Goal: Task Accomplishment & Management: Manage account settings

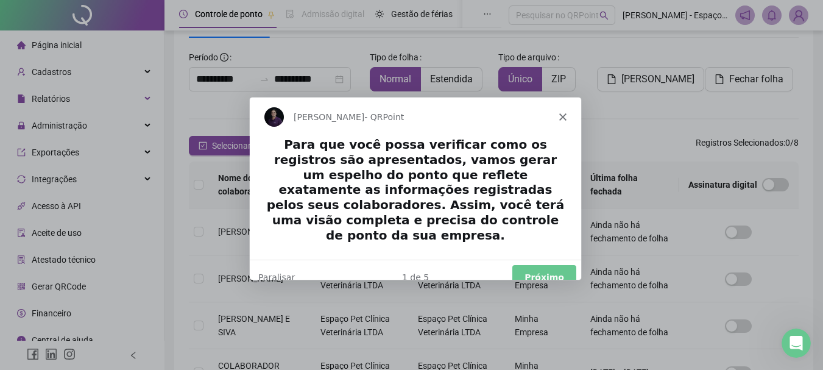
click at [548, 264] on button "Próximo" at bounding box center [543, 276] width 64 height 25
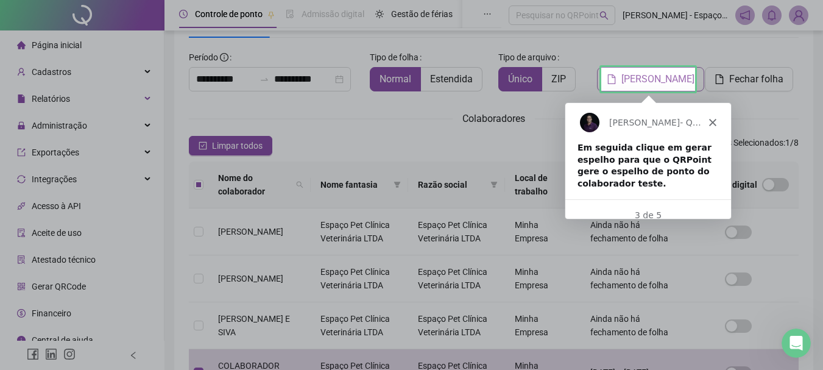
click at [658, 75] on span "[PERSON_NAME]" at bounding box center [657, 79] width 73 height 15
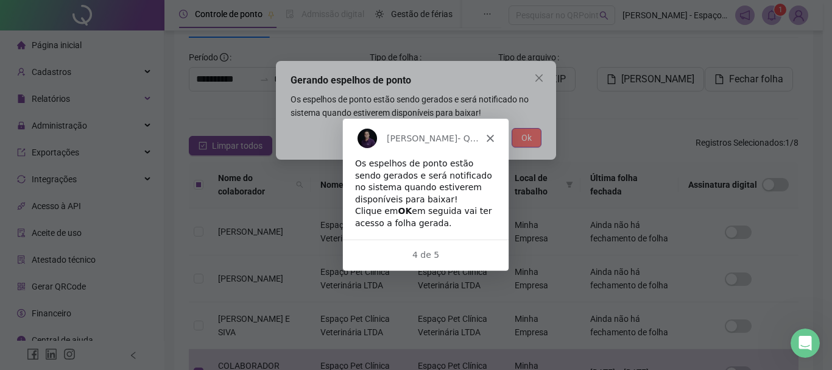
click at [530, 138] on span "Ok" at bounding box center [526, 137] width 10 height 13
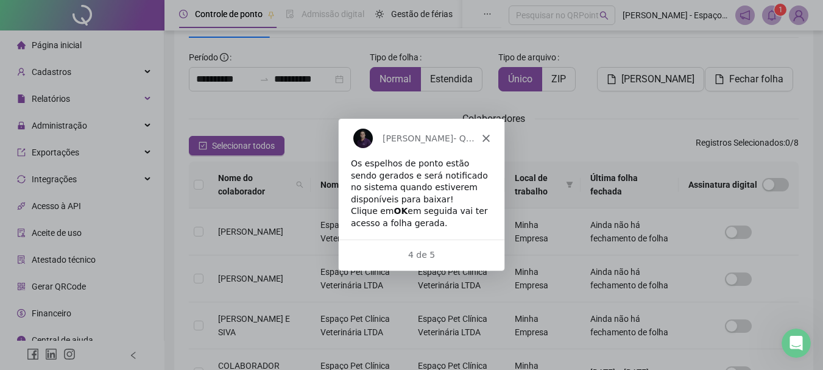
click at [778, 11] on span "1" at bounding box center [780, 9] width 4 height 9
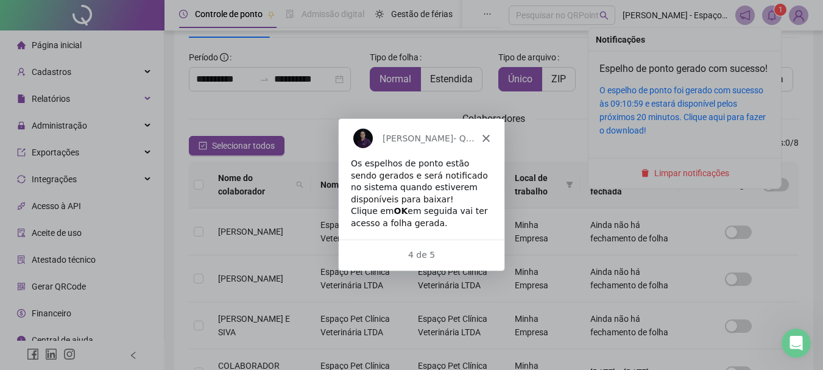
click at [658, 124] on div "O espelho de ponto foi gerado com sucesso às 09:10:59 e estará disponível pelos…" at bounding box center [684, 110] width 171 height 54
click at [615, 135] on link "O espelho de ponto foi gerado com sucesso às 09:10:59 e estará disponível pelos…" at bounding box center [682, 110] width 166 height 50
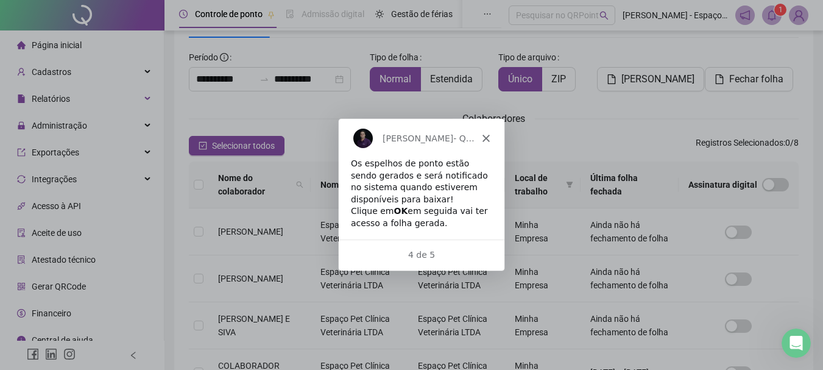
click at [418, 257] on div "4 de 5" at bounding box center [420, 254] width 166 height 13
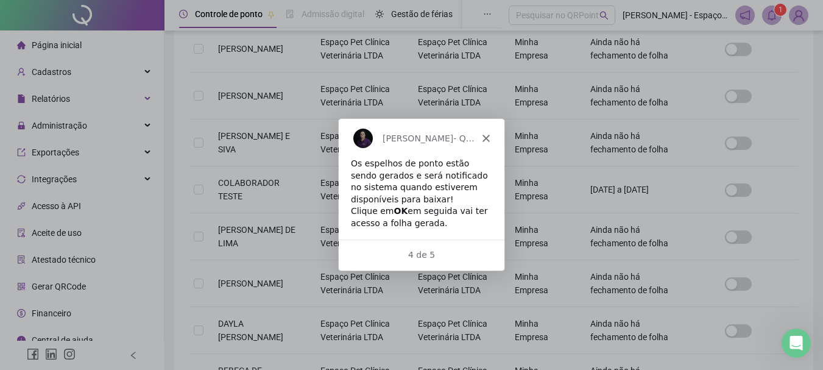
scroll to position [65, 0]
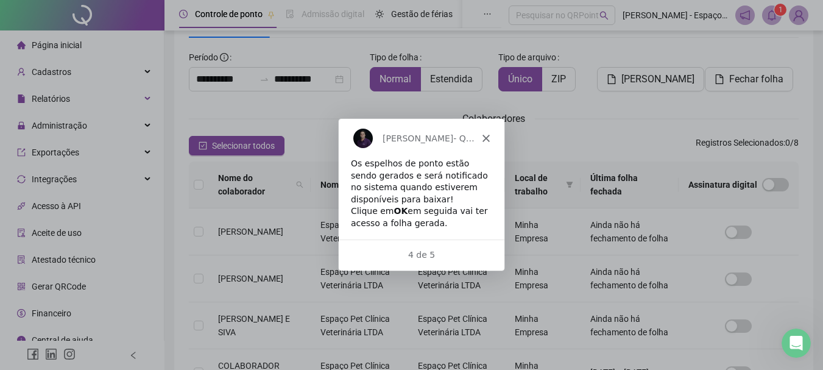
click at [464, 250] on div "4 de 5" at bounding box center [420, 254] width 166 height 13
click at [474, 210] on div "Os espelhos de ponto estão sendo gerados e será notificado no sistema quando es…" at bounding box center [420, 193] width 141 height 72
click at [393, 205] on b "OK" at bounding box center [400, 210] width 14 height 10
click at [605, 152] on div "Selecionar todos Registros Selecionados : 0 / 8" at bounding box center [494, 145] width 610 height 19
click at [482, 138] on icon "Fechar" at bounding box center [484, 137] width 7 height 7
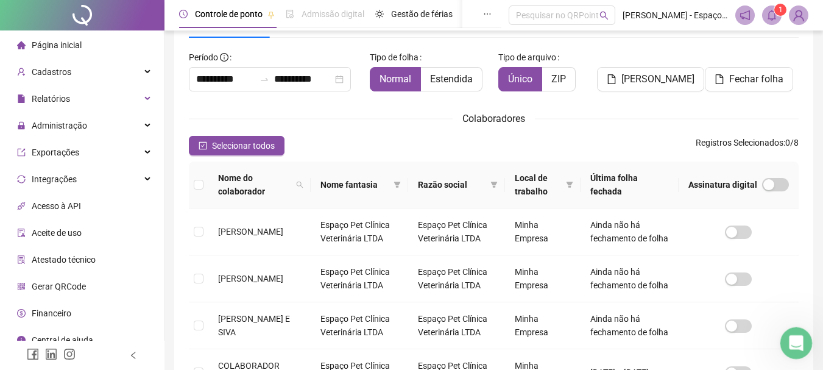
click at [789, 346] on icon "Abertura do Messenger da Intercom" at bounding box center [795, 341] width 20 height 20
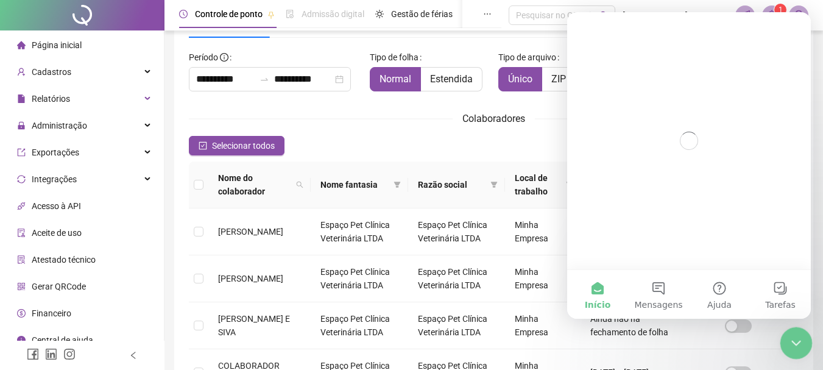
scroll to position [0, 0]
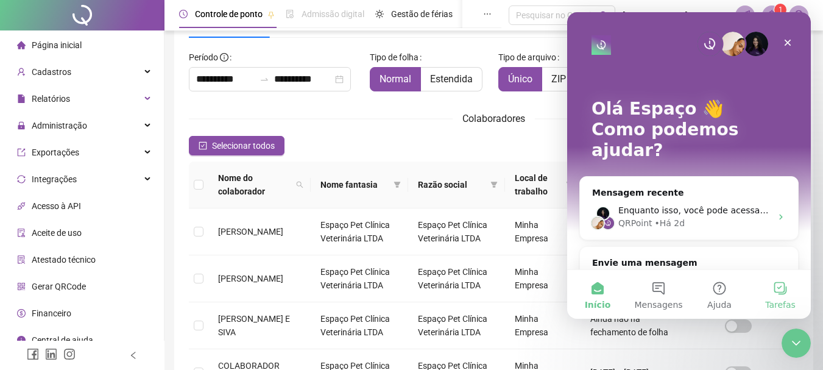
click at [776, 292] on button "Tarefas" at bounding box center [780, 294] width 61 height 49
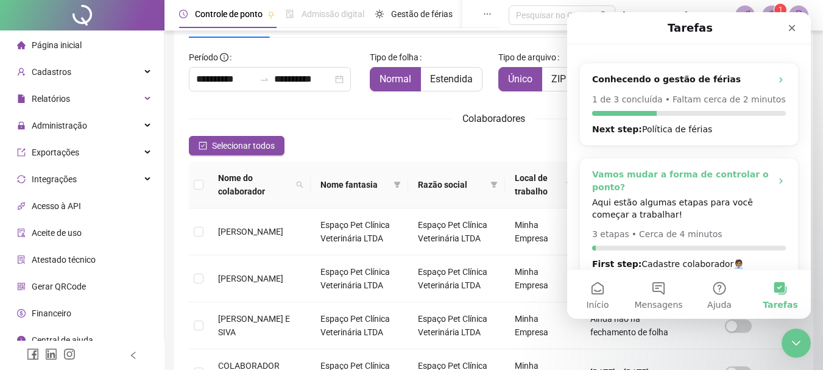
click at [679, 202] on div "Aqui estão algumas etapas para você começar a trabalhar!" at bounding box center [689, 208] width 194 height 24
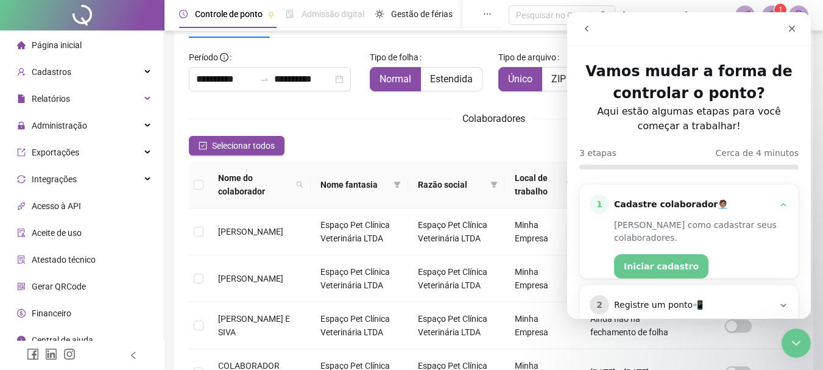
scroll to position [71, 0]
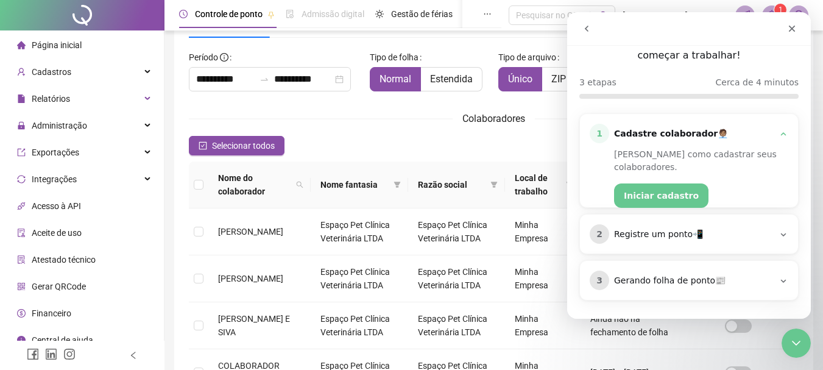
click at [659, 284] on div "Gerando folha de ponto📰" at bounding box center [694, 281] width 160 height 12
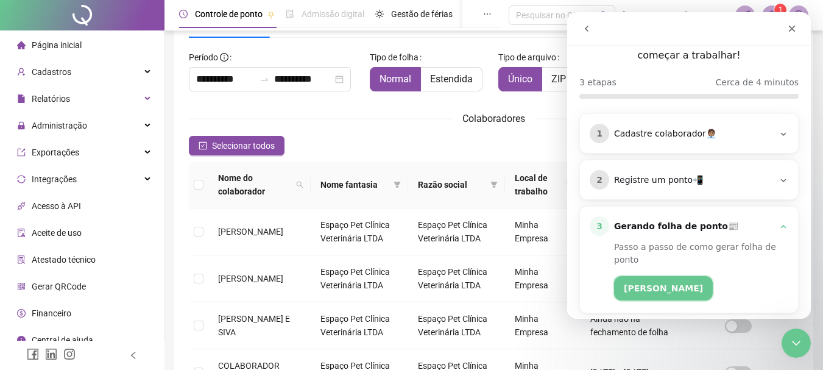
click at [651, 291] on button "[PERSON_NAME]" at bounding box center [663, 288] width 99 height 24
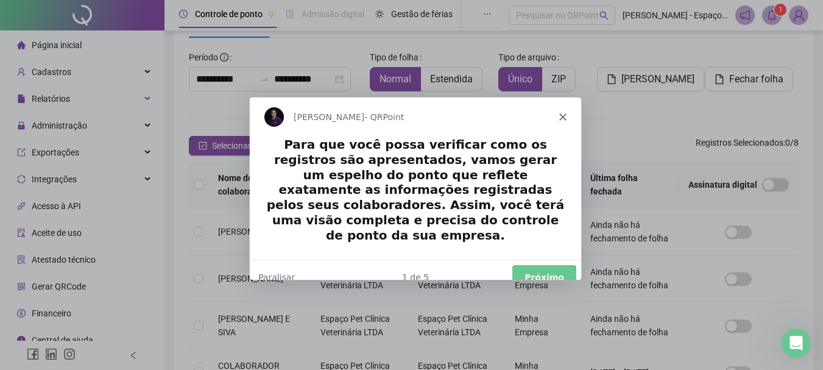
scroll to position [0, 0]
click at [523, 264] on button "Próximo" at bounding box center [543, 276] width 64 height 25
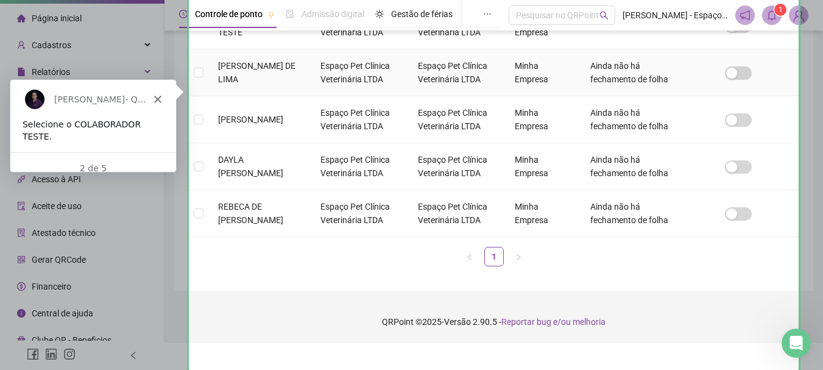
scroll to position [417, 0]
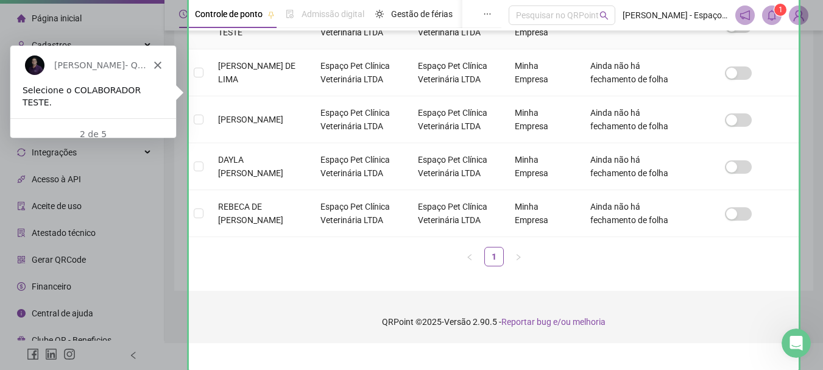
click at [305, 49] on td "COLABORADOR TESTE" at bounding box center [259, 25] width 102 height 47
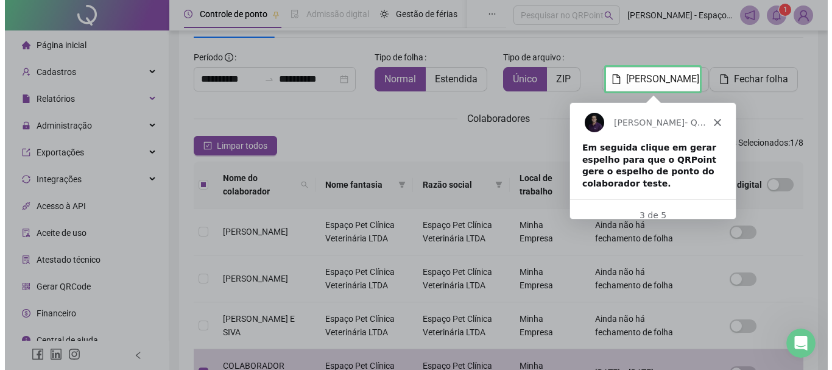
scroll to position [0, 0]
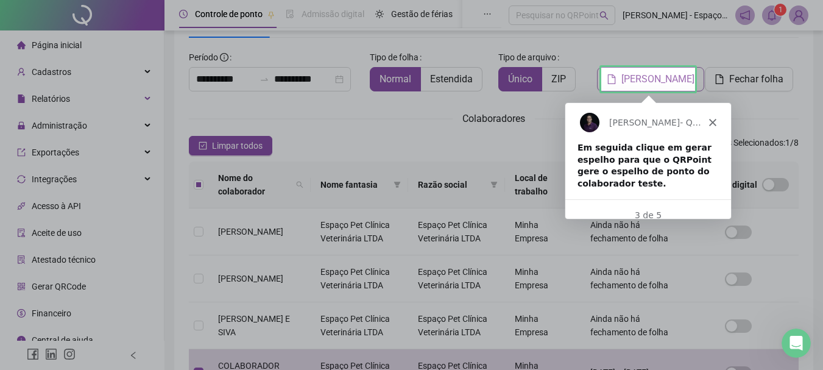
click at [670, 88] on button "[PERSON_NAME]" at bounding box center [650, 79] width 107 height 24
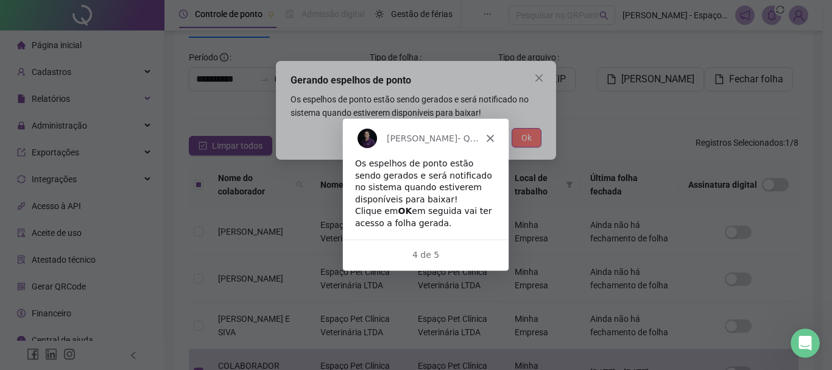
click at [520, 135] on button "Ok" at bounding box center [527, 137] width 30 height 19
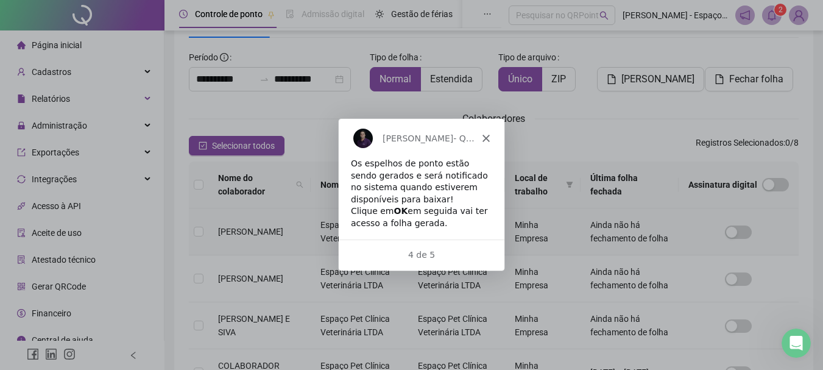
click at [203, 243] on td at bounding box center [198, 231] width 19 height 47
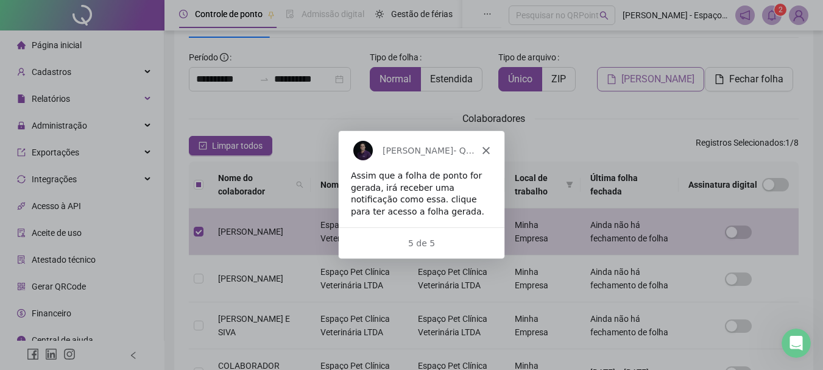
click at [650, 76] on span "[PERSON_NAME]" at bounding box center [657, 79] width 73 height 15
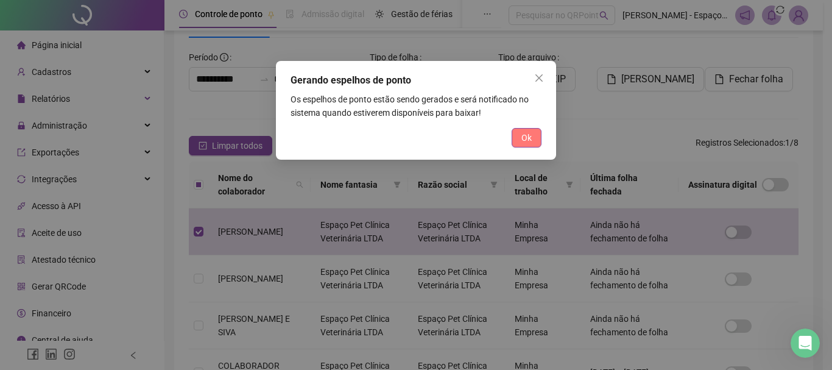
click at [524, 143] on span "Ok" at bounding box center [526, 137] width 10 height 13
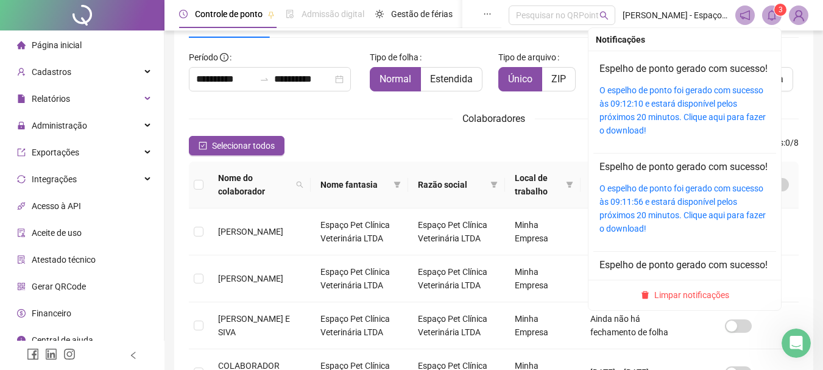
click at [764, 19] on span at bounding box center [771, 14] width 19 height 19
click at [644, 124] on div "O espelho de ponto foi gerado com sucesso às 09:12:10 e estará disponível pelos…" at bounding box center [684, 110] width 171 height 54
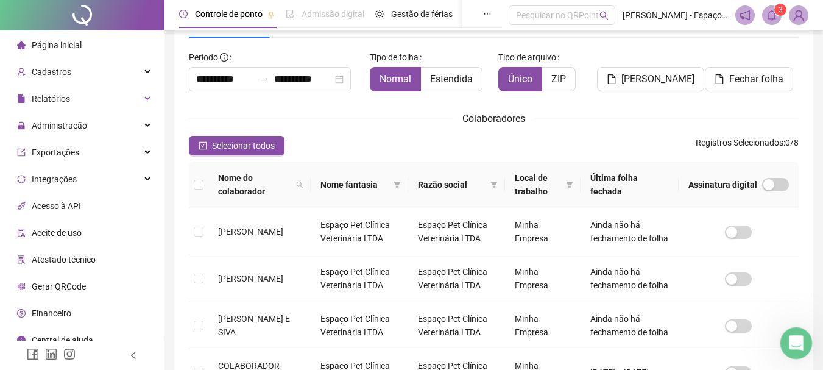
click at [793, 344] on icon "Abertura do Messenger da Intercom" at bounding box center [795, 341] width 20 height 20
click at [789, 341] on icon "Abertura do Messenger da Intercom" at bounding box center [795, 341] width 20 height 20
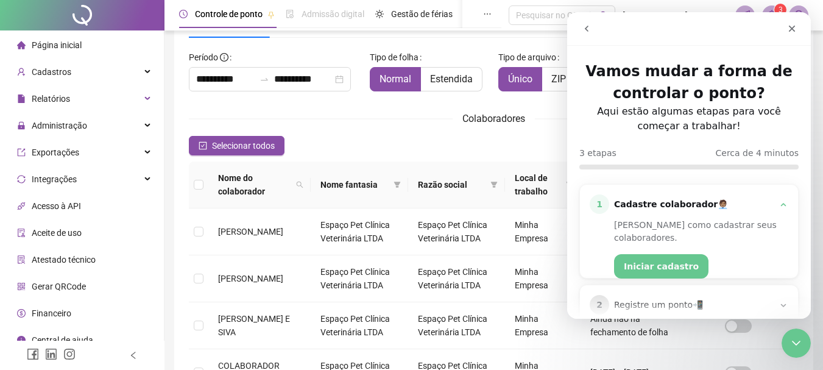
click at [582, 28] on icon "go back" at bounding box center [587, 29] width 10 height 10
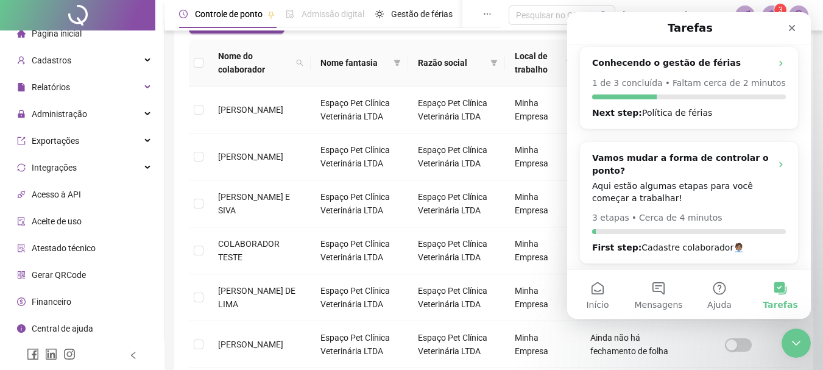
scroll to position [308, 0]
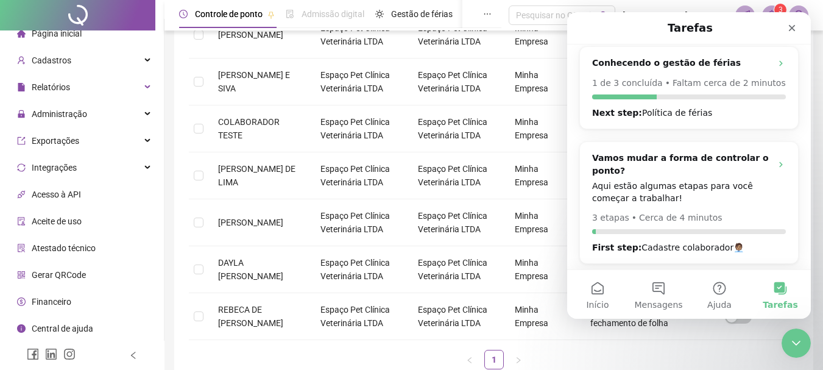
click at [84, 330] on span "Central de ajuda" at bounding box center [63, 328] width 62 height 10
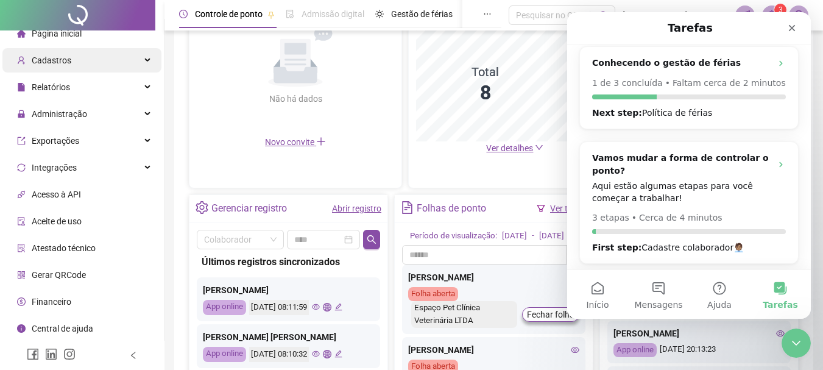
click at [85, 67] on div "Cadastros" at bounding box center [81, 60] width 159 height 24
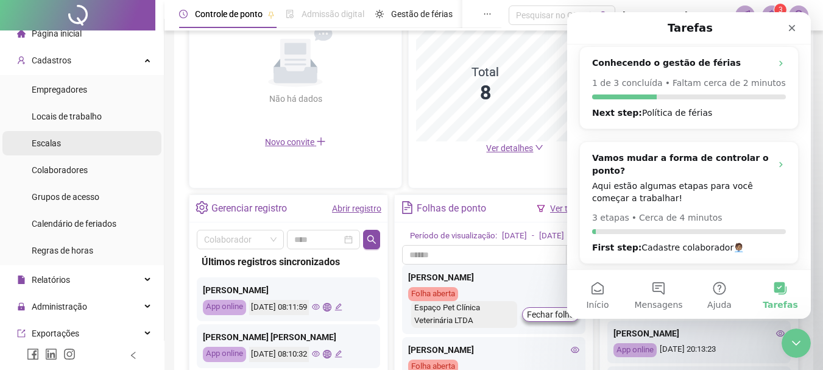
click at [69, 142] on li "Escalas" at bounding box center [81, 143] width 159 height 24
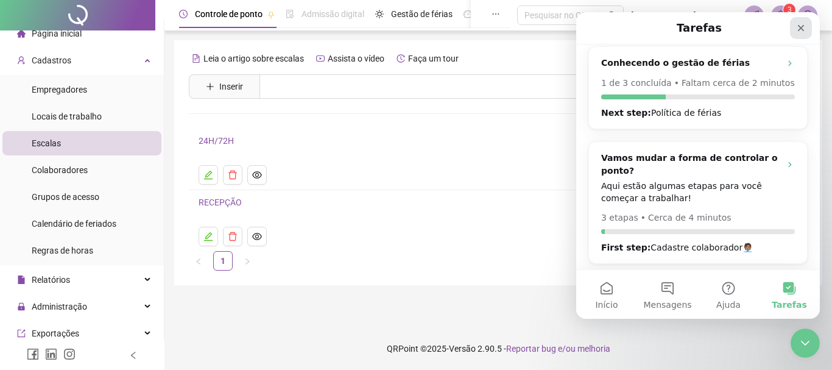
click at [802, 29] on icon "Fechar" at bounding box center [801, 28] width 7 height 7
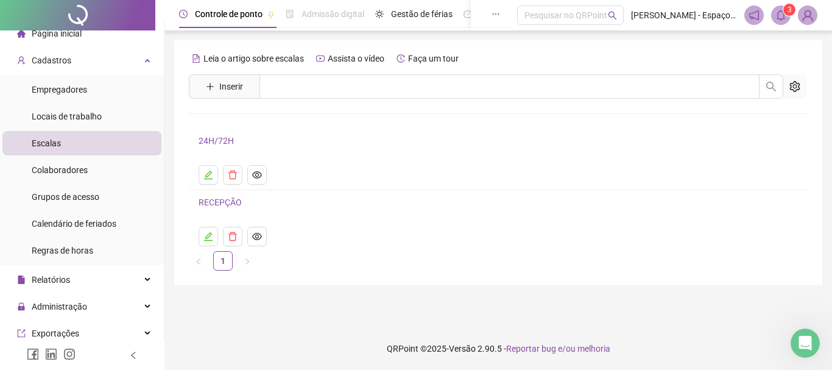
click at [220, 138] on link "24H/72H" at bounding box center [216, 141] width 35 height 10
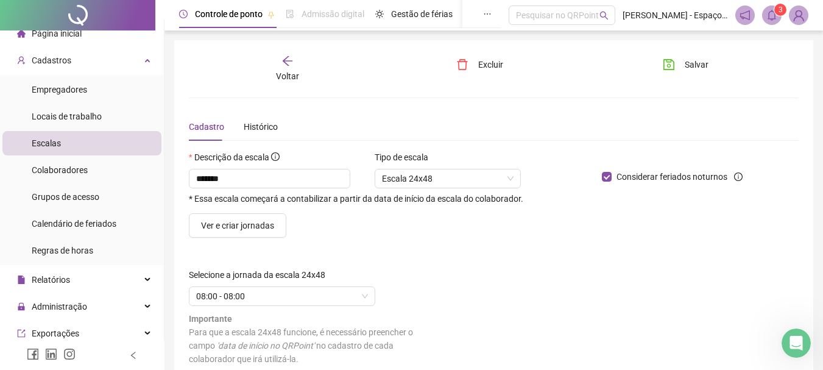
click at [210, 129] on span "Cadastro" at bounding box center [206, 127] width 35 height 10
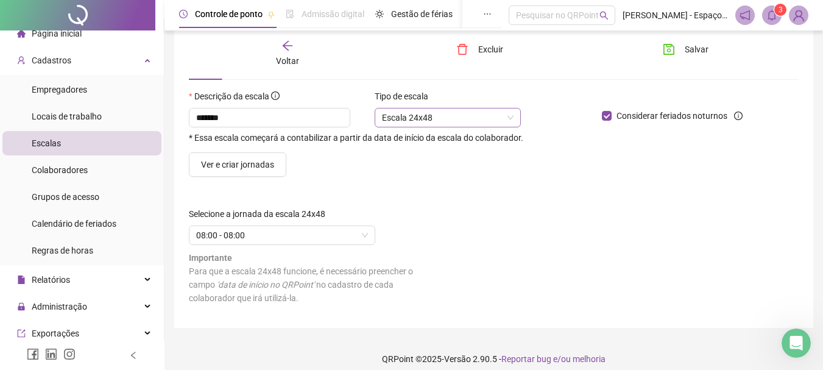
click at [489, 118] on span "Escala 24x48" at bounding box center [448, 117] width 132 height 18
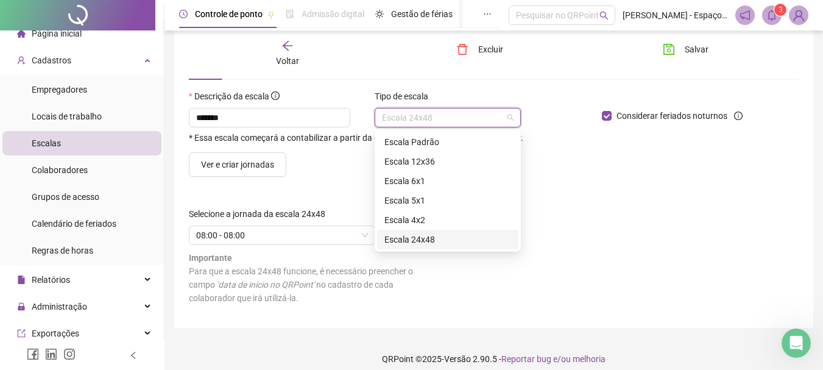
click at [420, 236] on div "Escala 24x48" at bounding box center [447, 239] width 127 height 13
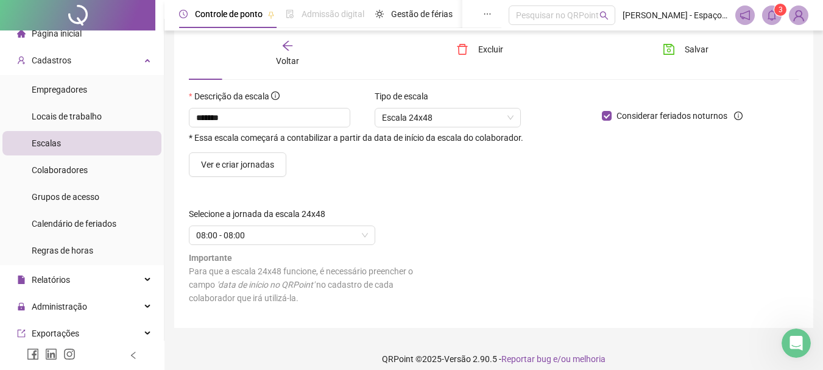
click at [478, 202] on form "Descrição da escala ******* * Essa escala começará a contabilizar a partir da d…" at bounding box center [494, 202] width 610 height 224
click at [254, 235] on span "08:00 - 08:00" at bounding box center [282, 235] width 172 height 18
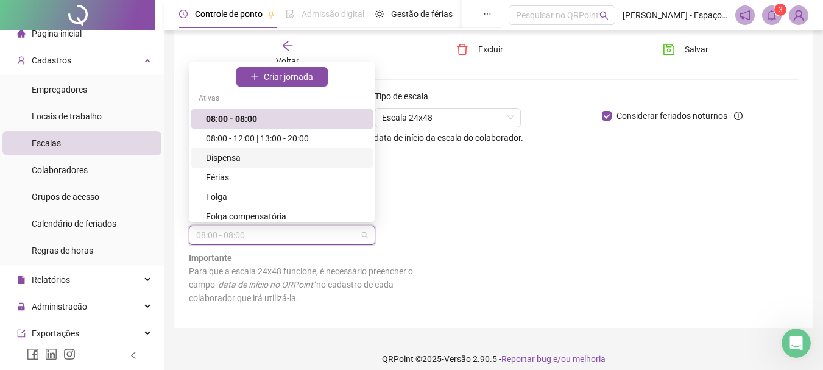
scroll to position [0, 0]
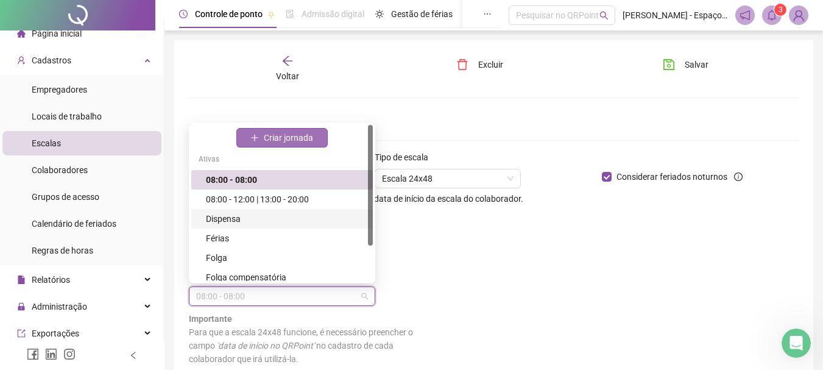
click at [294, 143] on span "Criar jornada" at bounding box center [288, 137] width 49 height 13
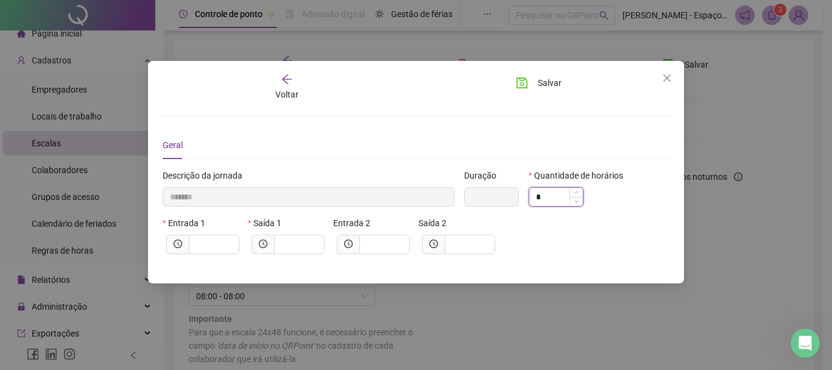
click at [546, 194] on input "*" at bounding box center [556, 197] width 54 height 18
click at [544, 198] on input "*" at bounding box center [556, 197] width 54 height 18
drag, startPoint x: 543, startPoint y: 197, endPoint x: 531, endPoint y: 196, distance: 11.7
click at [531, 196] on input "*" at bounding box center [556, 197] width 54 height 18
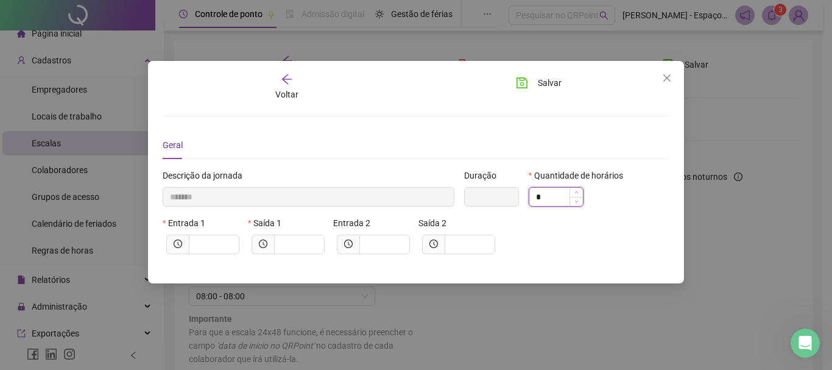
click at [529, 196] on input "*" at bounding box center [556, 197] width 54 height 18
type input "*"
type input "*****"
type input "*"
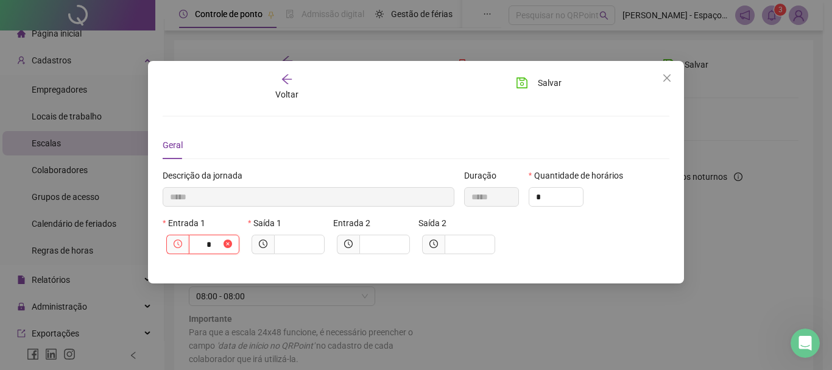
type input "******"
type input "**"
type input "********"
type input "****"
type input "*********"
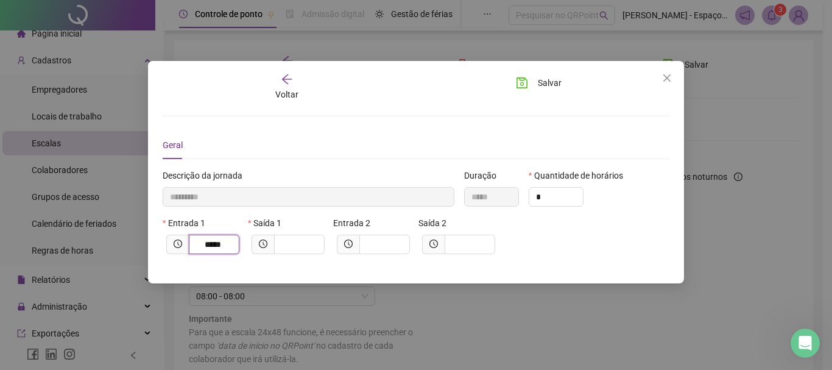
type input "*****"
type input "*********"
type input "*"
type input "**********"
type input "**"
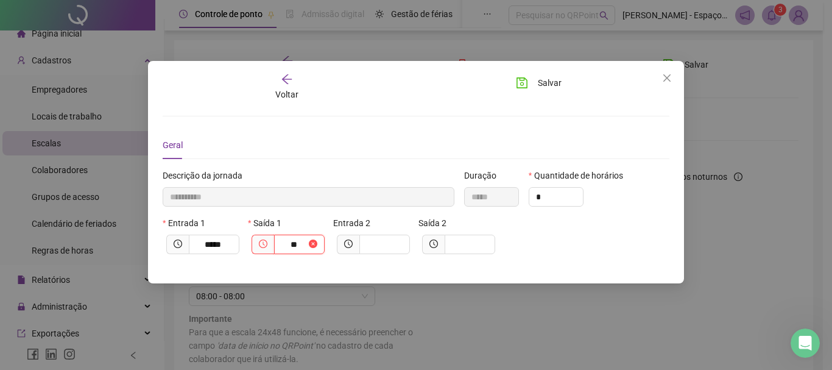
type input "**********"
type input "****"
type input "**********"
type input "*****"
click at [262, 244] on icon "clock-circle" at bounding box center [263, 243] width 9 height 9
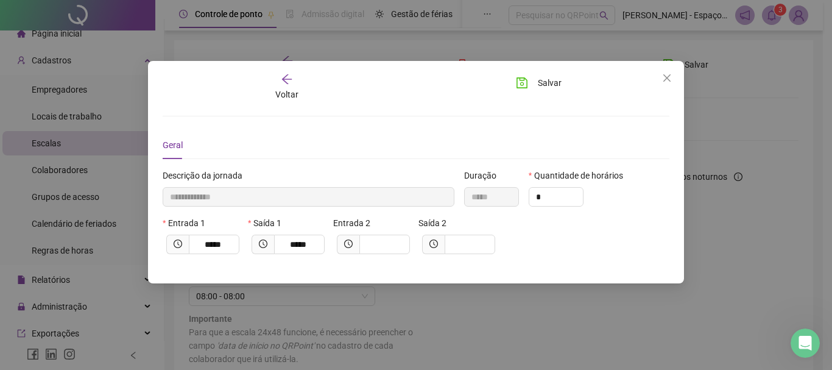
click at [263, 244] on icon "clock-circle" at bounding box center [263, 243] width 9 height 9
click at [670, 70] on button "Close" at bounding box center [666, 77] width 19 height 19
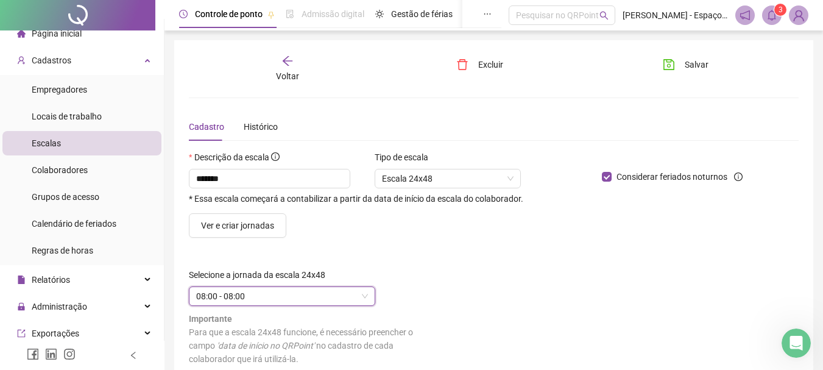
scroll to position [71, 0]
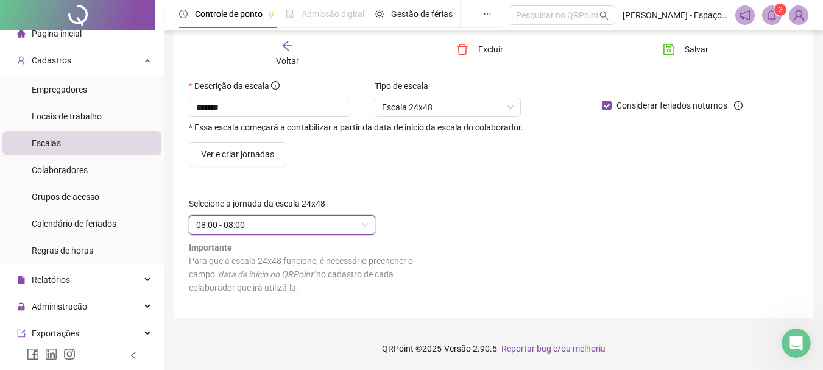
click at [316, 242] on div "Importante Para que a escala 24x48 funcione, é necessário preencher o campo 'da…" at bounding box center [313, 268] width 249 height 54
click at [319, 227] on span "08:00 - 08:00" at bounding box center [282, 225] width 172 height 18
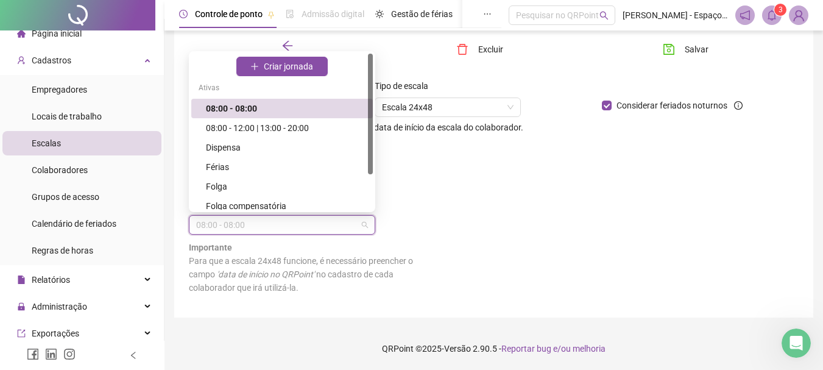
drag, startPoint x: 253, startPoint y: 108, endPoint x: 228, endPoint y: 109, distance: 25.0
click at [228, 109] on div "08:00 - 08:00" at bounding box center [286, 108] width 160 height 13
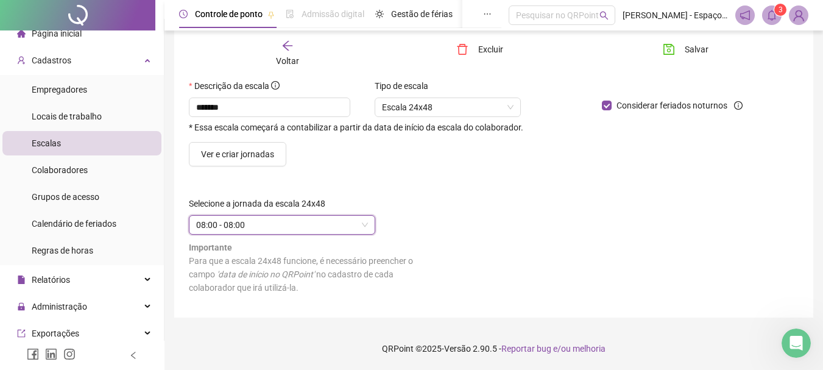
click at [354, 228] on span "08:00 - 08:00" at bounding box center [282, 225] width 172 height 18
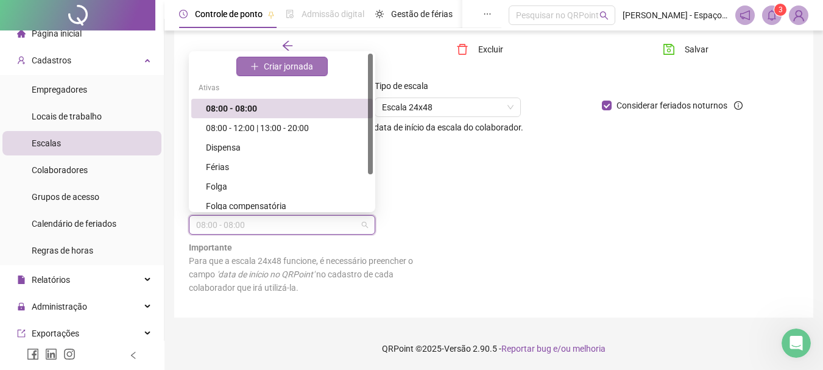
click at [281, 71] on span "Criar jornada" at bounding box center [288, 66] width 49 height 13
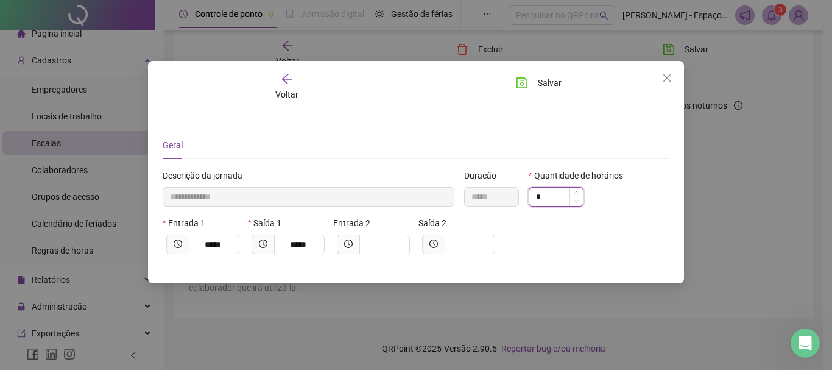
click at [555, 192] on input "*" at bounding box center [556, 197] width 54 height 18
click at [577, 202] on icon "down" at bounding box center [576, 201] width 4 height 4
click at [668, 75] on icon "close" at bounding box center [667, 78] width 10 height 10
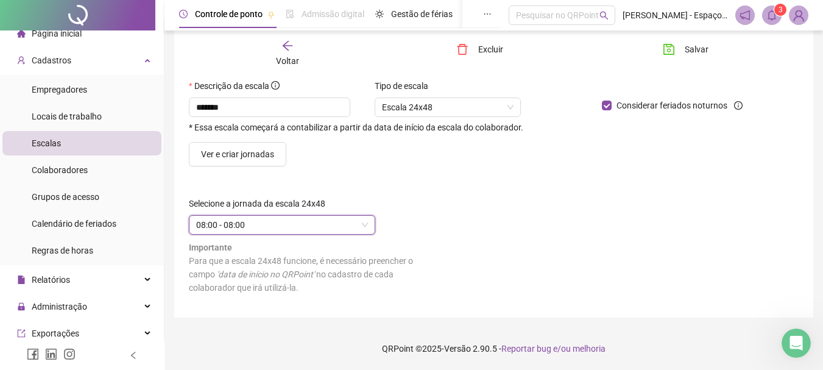
click at [253, 225] on span "08:00 - 08:00" at bounding box center [282, 225] width 172 height 18
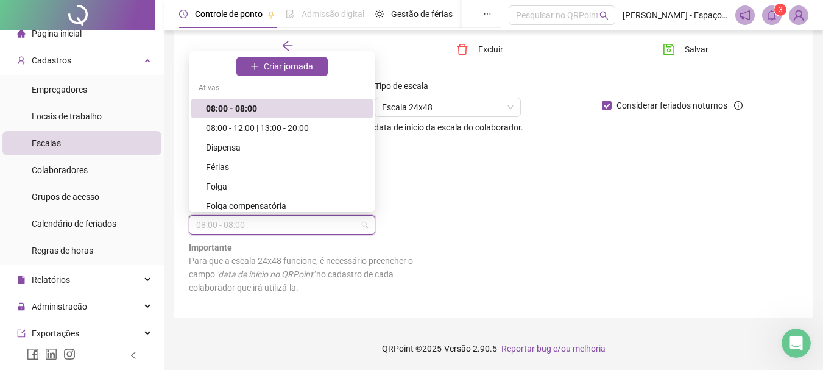
click at [244, 111] on div "08:00 - 08:00" at bounding box center [286, 108] width 160 height 13
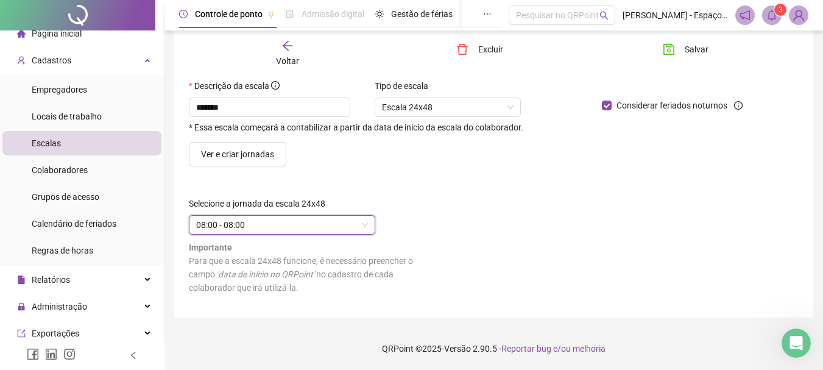
click at [276, 224] on span "08:00 - 08:00" at bounding box center [282, 225] width 172 height 18
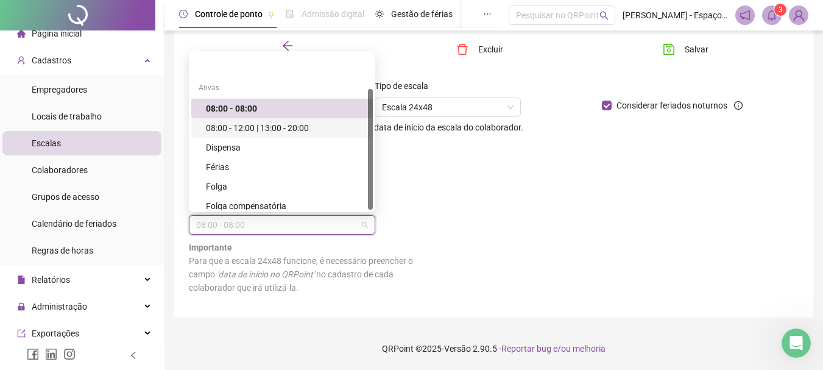
scroll to position [45, 0]
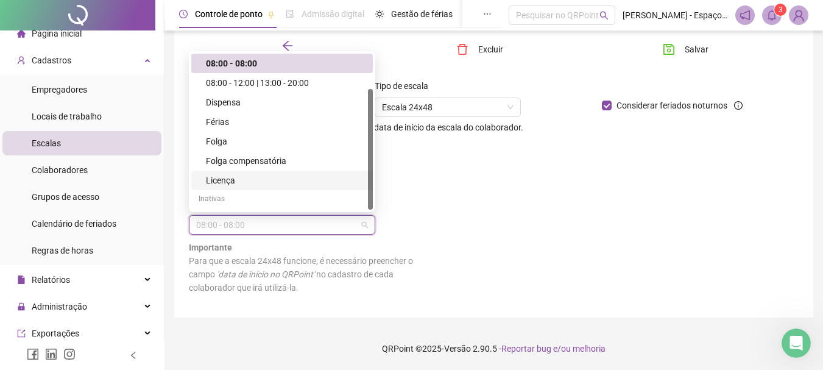
click at [512, 192] on form "Descrição da escala ******* * Essa escala começará a contabilizar a partir da d…" at bounding box center [494, 191] width 610 height 224
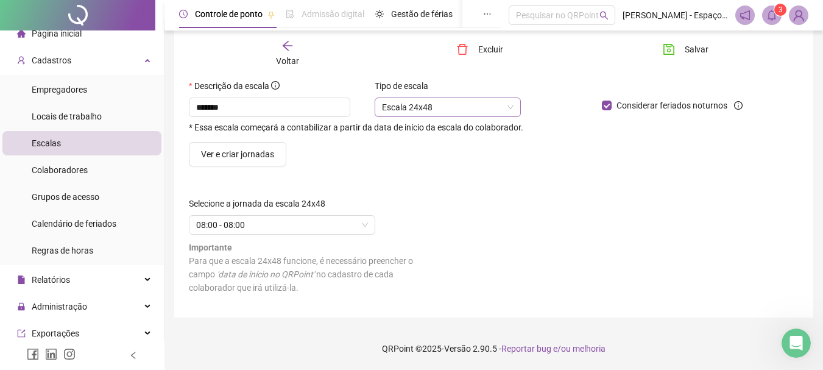
click at [442, 116] on span "Escala 24x48" at bounding box center [448, 107] width 132 height 18
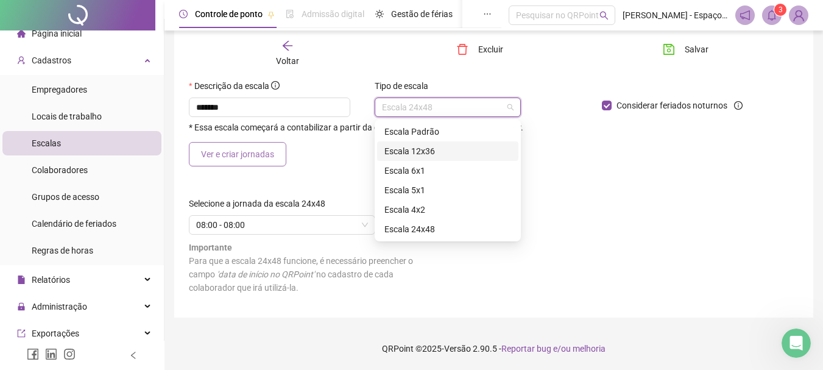
click at [247, 158] on span "Ver e criar jornadas" at bounding box center [237, 153] width 73 height 13
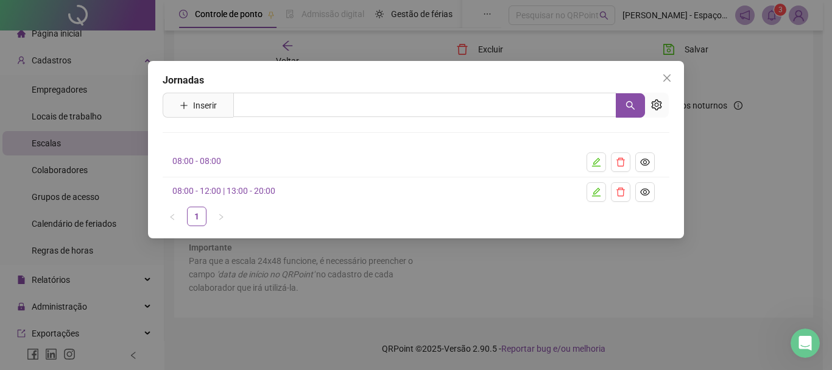
click at [272, 159] on h4 "08:00 - 08:00" at bounding box center [364, 160] width 385 height 13
click at [593, 160] on icon "edit" at bounding box center [596, 162] width 10 height 10
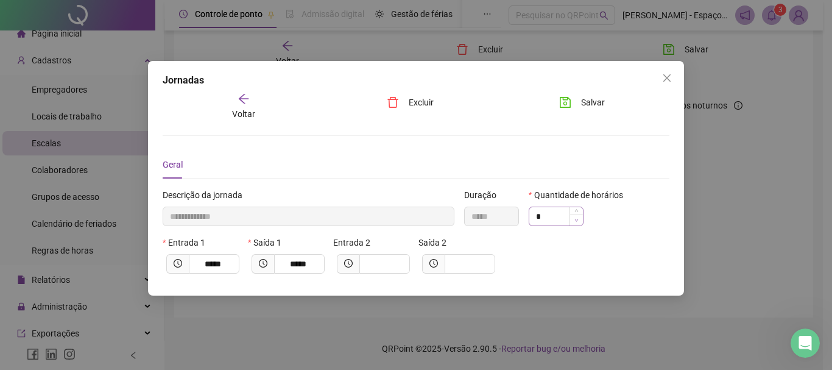
click at [578, 221] on icon "down" at bounding box center [576, 220] width 4 height 4
click at [577, 218] on icon "down" at bounding box center [576, 220] width 4 height 4
click at [576, 222] on span "Decrease Value" at bounding box center [576, 219] width 13 height 11
type input "**********"
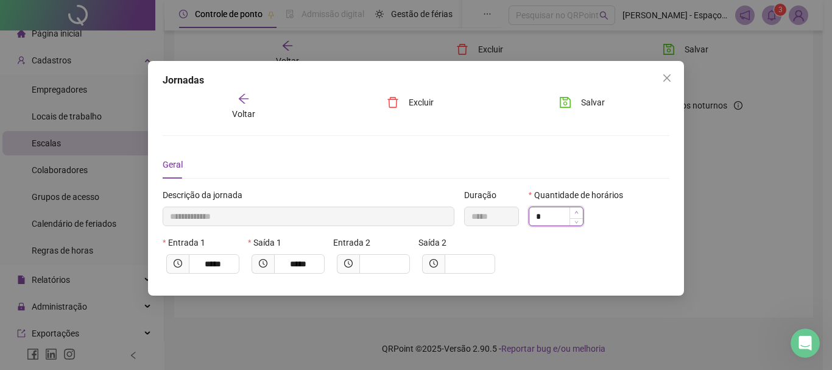
type input "*"
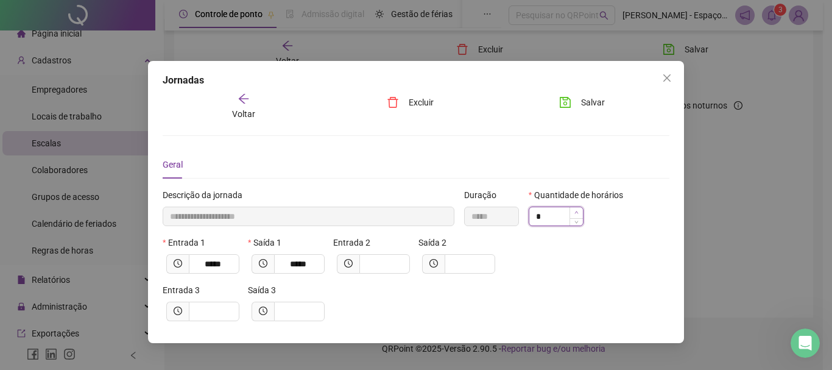
click at [580, 207] on span "Increase Value" at bounding box center [576, 212] width 13 height 11
type input "**********"
click at [573, 222] on span "Decrease Value" at bounding box center [576, 219] width 13 height 11
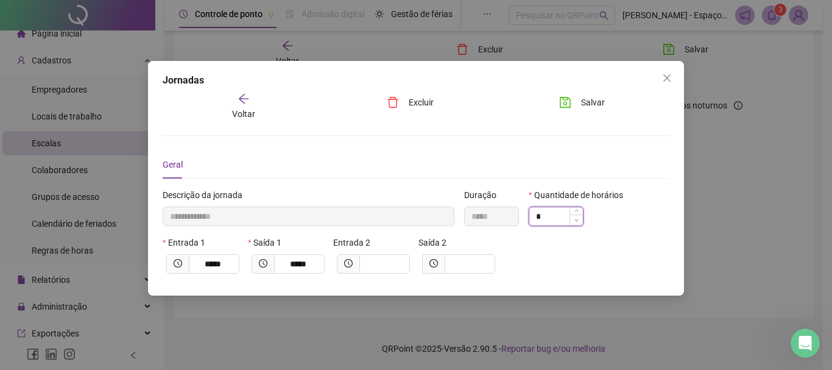
click at [576, 224] on span "Decrease Value" at bounding box center [576, 219] width 13 height 11
click at [576, 222] on span "Decrease Value" at bounding box center [576, 219] width 13 height 11
drag, startPoint x: 545, startPoint y: 212, endPoint x: 530, endPoint y: 213, distance: 14.7
click at [535, 213] on input "*" at bounding box center [556, 216] width 54 height 18
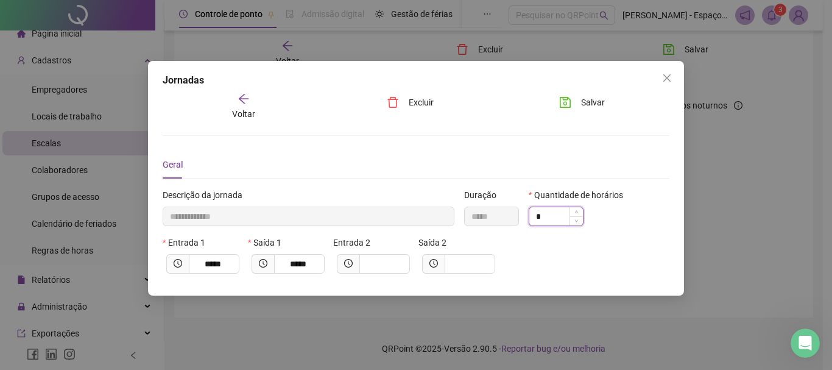
click at [531, 213] on input "*" at bounding box center [556, 216] width 54 height 18
click at [526, 213] on div "Quantidade de horários *" at bounding box center [599, 212] width 150 height 48
type input "*"
drag, startPoint x: 545, startPoint y: 210, endPoint x: 525, endPoint y: 211, distance: 19.5
click at [526, 212] on div "Quantidade de horários *" at bounding box center [599, 212] width 150 height 48
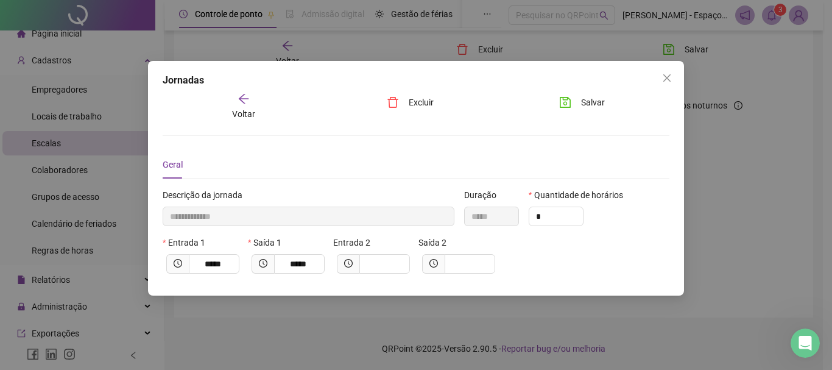
click at [525, 212] on div "Quantidade de horários *" at bounding box center [599, 212] width 150 height 48
click at [576, 227] on div "Quantidade de horários *" at bounding box center [599, 212] width 150 height 48
click at [577, 227] on div "Quantidade de horários *" at bounding box center [599, 212] width 150 height 48
click at [575, 208] on span "Increase Value" at bounding box center [576, 212] width 13 height 11
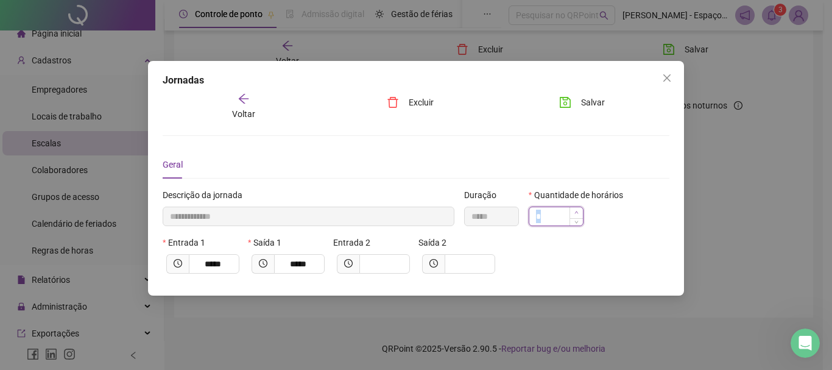
type input "**********"
type input "*"
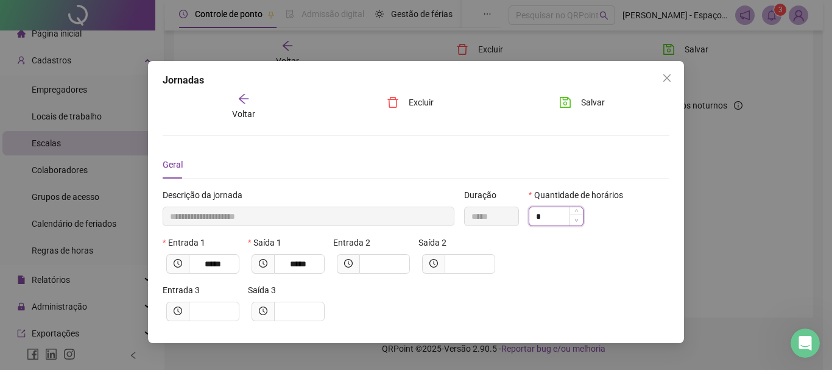
type input "**********"
type input "*"
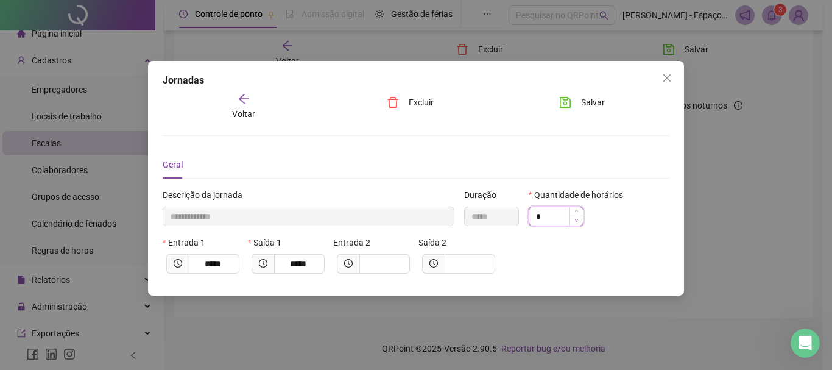
click at [576, 219] on icon "down" at bounding box center [576, 220] width 4 height 4
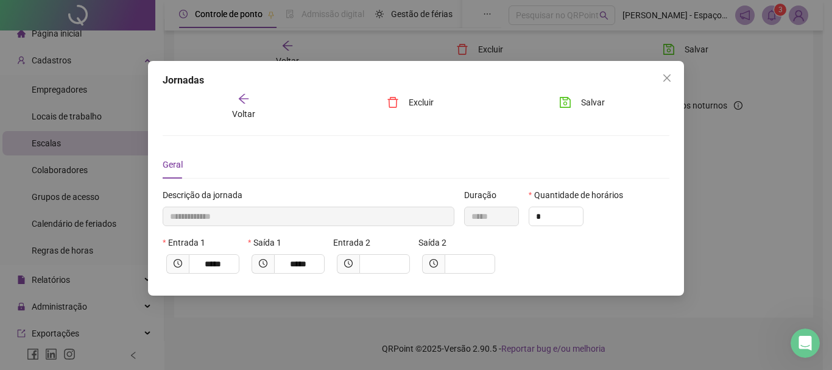
click at [420, 91] on div "**********" at bounding box center [416, 178] width 536 height 235
click at [420, 97] on span "Excluir" at bounding box center [421, 102] width 25 height 13
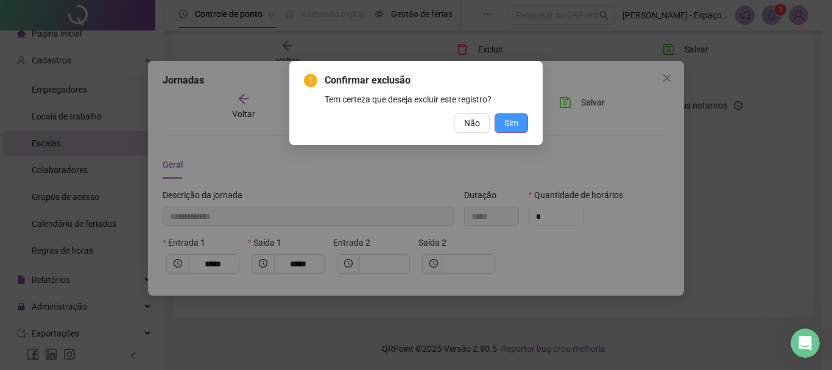
click at [512, 127] on span "Sim" at bounding box center [511, 122] width 14 height 13
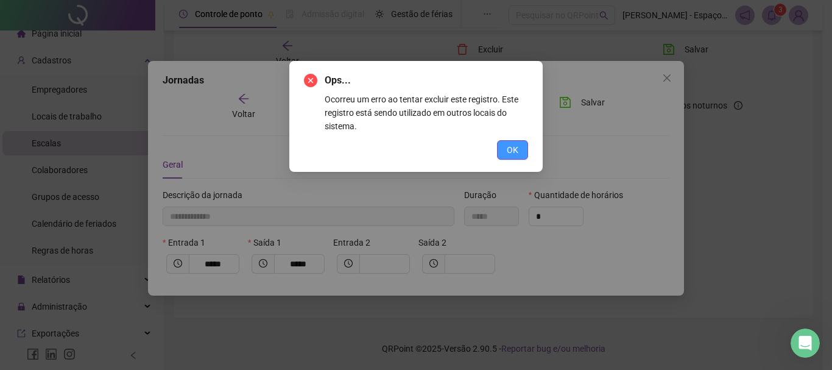
click at [507, 150] on span "OK" at bounding box center [513, 149] width 12 height 13
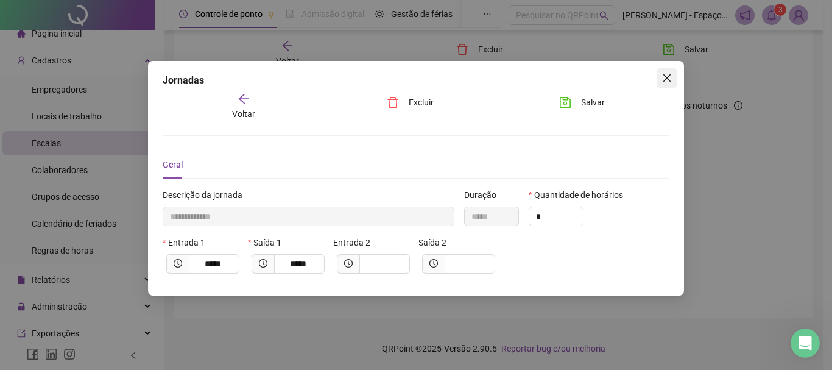
click at [668, 83] on button "Close" at bounding box center [666, 77] width 19 height 19
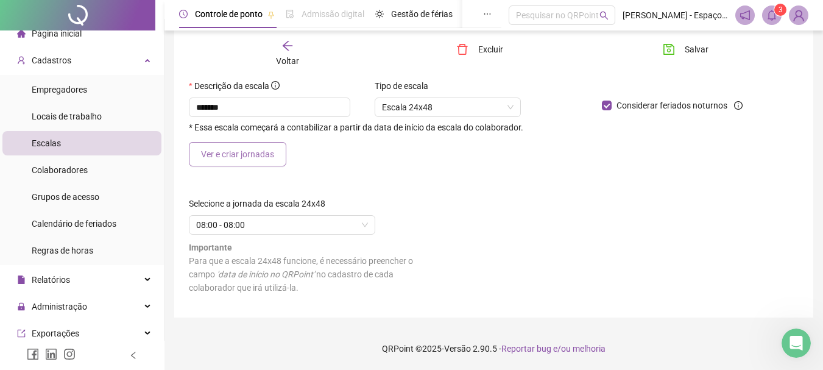
click at [274, 158] on button "Ver e criar jornadas" at bounding box center [237, 154] width 97 height 24
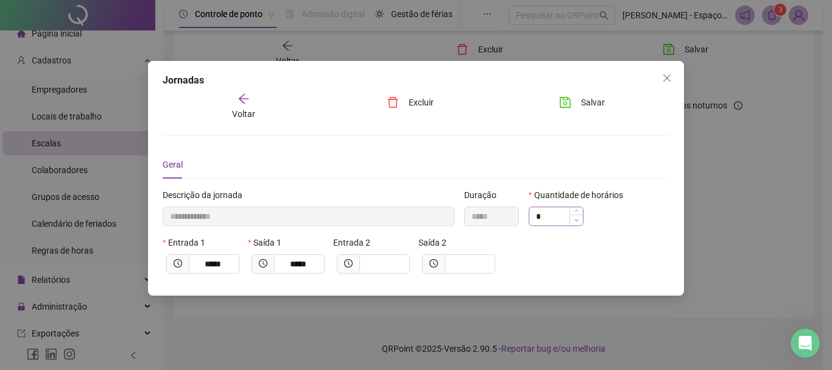
click at [574, 217] on span "Decrease Value" at bounding box center [576, 219] width 13 height 11
click at [579, 223] on span "Decrease Value" at bounding box center [576, 219] width 13 height 11
click at [661, 78] on span "Close" at bounding box center [666, 78] width 19 height 10
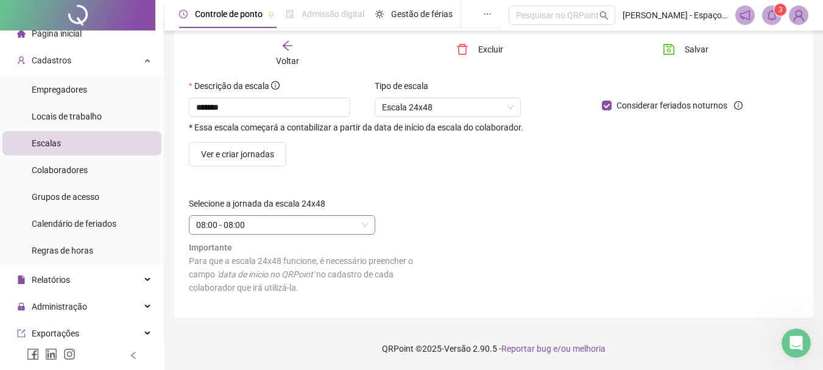
click at [322, 224] on span "08:00 - 08:00" at bounding box center [282, 225] width 172 height 18
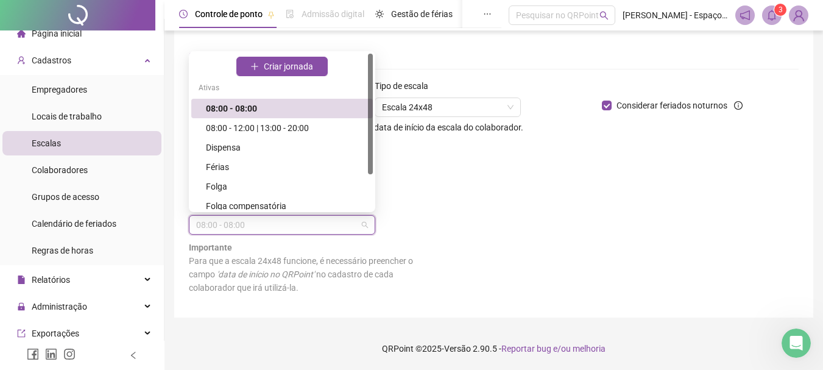
scroll to position [0, 0]
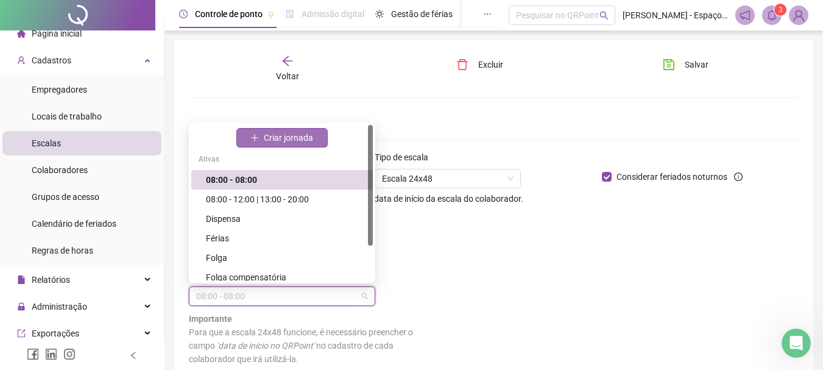
click at [286, 141] on span "Criar jornada" at bounding box center [288, 137] width 49 height 13
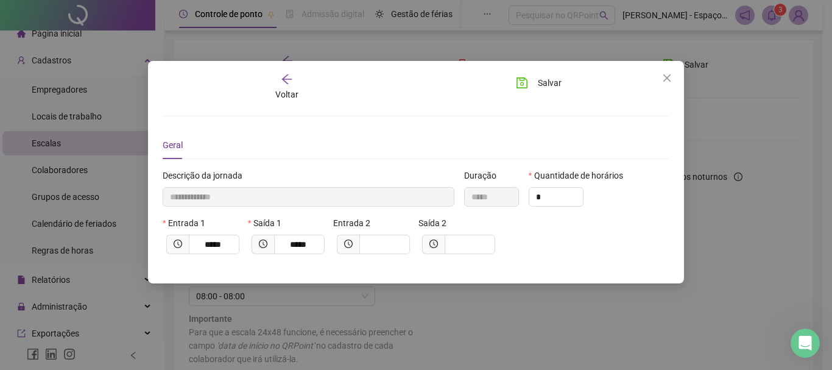
click at [551, 152] on div "Geral" at bounding box center [416, 145] width 507 height 28
drag, startPoint x: 545, startPoint y: 197, endPoint x: 531, endPoint y: 193, distance: 15.2
click at [531, 193] on input "*" at bounding box center [556, 197] width 54 height 18
type input "*"
drag, startPoint x: 583, startPoint y: 190, endPoint x: 584, endPoint y: 202, distance: 12.2
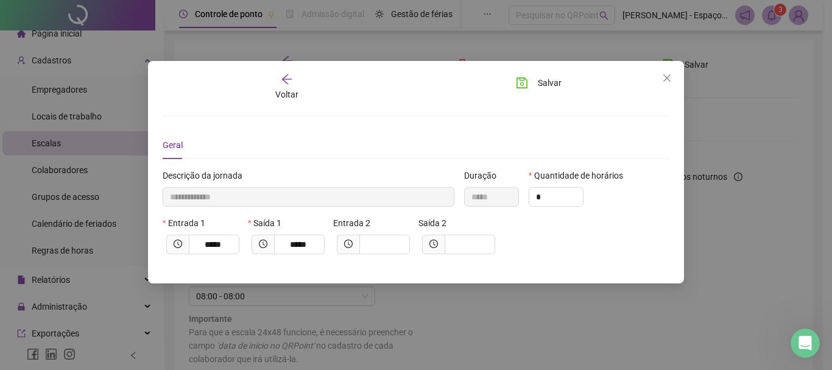
click at [583, 191] on div "*" at bounding box center [556, 196] width 55 height 19
click at [579, 195] on span "Increase Value" at bounding box center [576, 193] width 13 height 11
type input "**********"
type input "*"
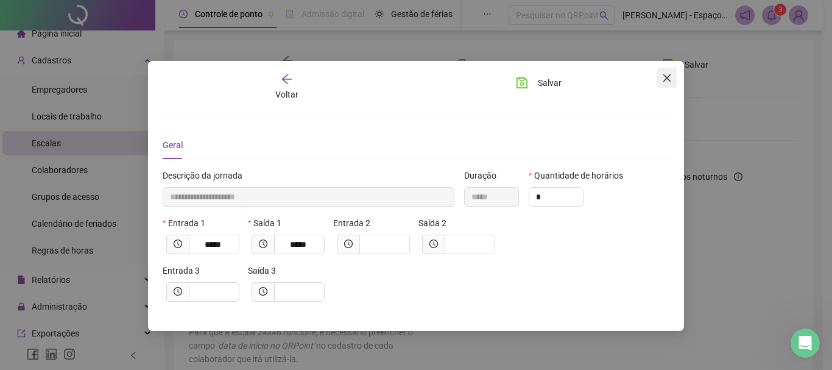
click at [669, 77] on icon "close" at bounding box center [667, 78] width 10 height 10
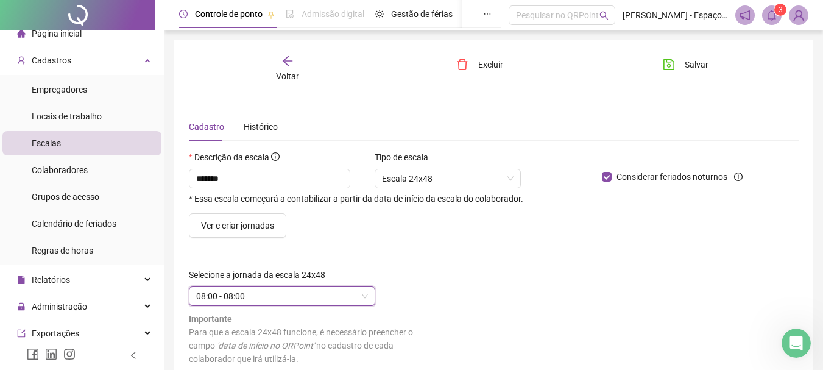
click at [446, 244] on form "Descrição da escala ******* * Essa escala começará a contabilizar a partir da d…" at bounding box center [494, 262] width 610 height 224
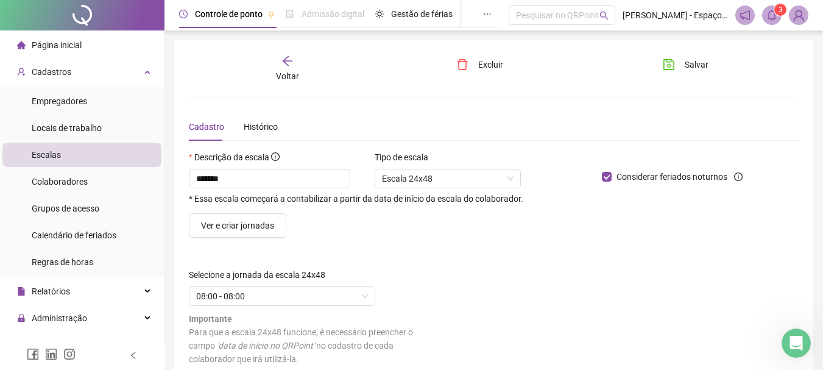
scroll to position [71, 0]
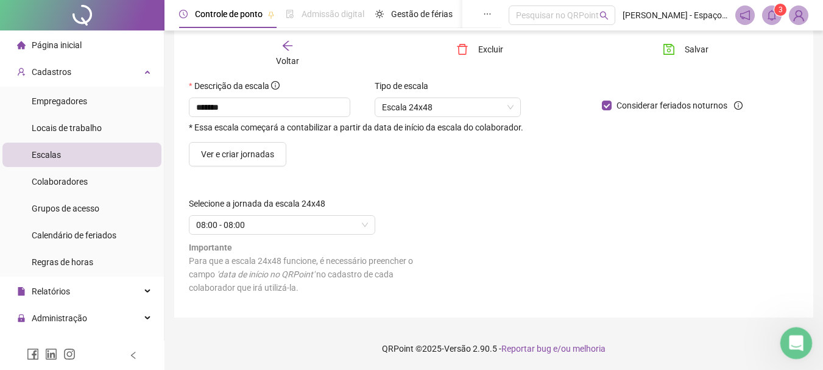
click at [790, 341] on icon "Abertura do Messenger da Intercom" at bounding box center [795, 341] width 20 height 20
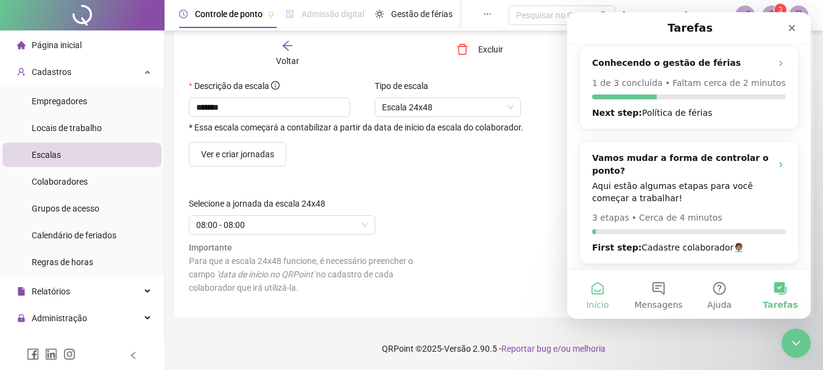
click at [589, 291] on button "Início" at bounding box center [597, 294] width 61 height 49
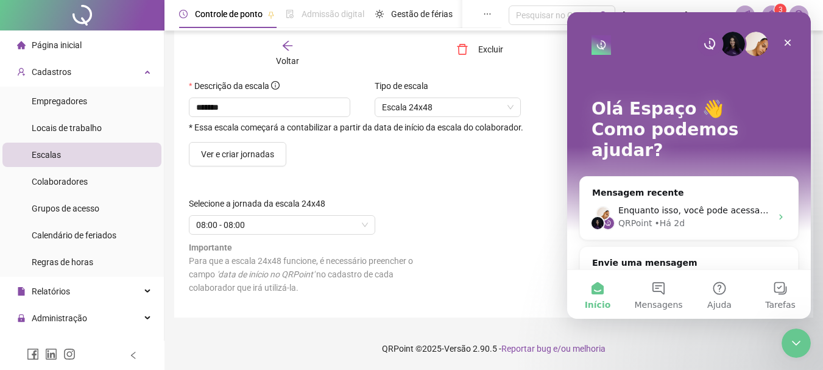
scroll to position [122, 0]
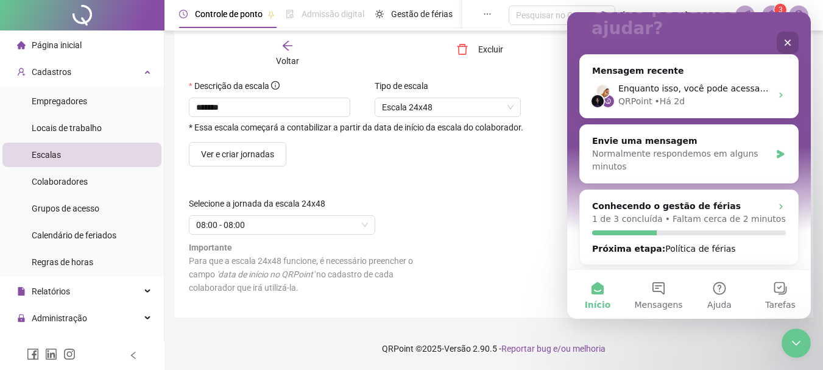
click at [356, 179] on form "Descrição da escala ******* * Essa escala começará a contabilizar a partir da d…" at bounding box center [494, 191] width 610 height 224
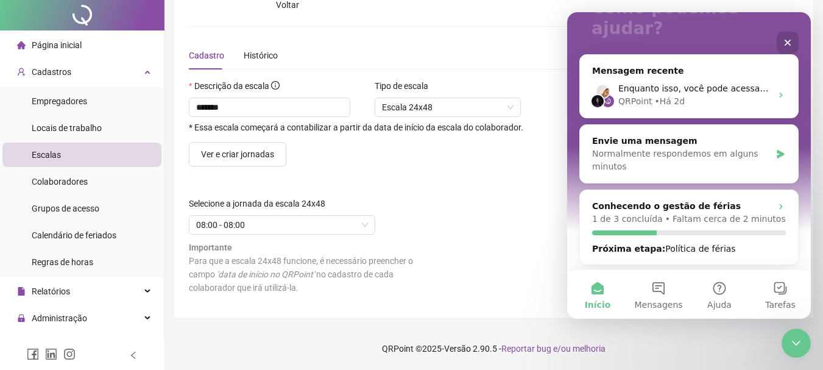
scroll to position [0, 0]
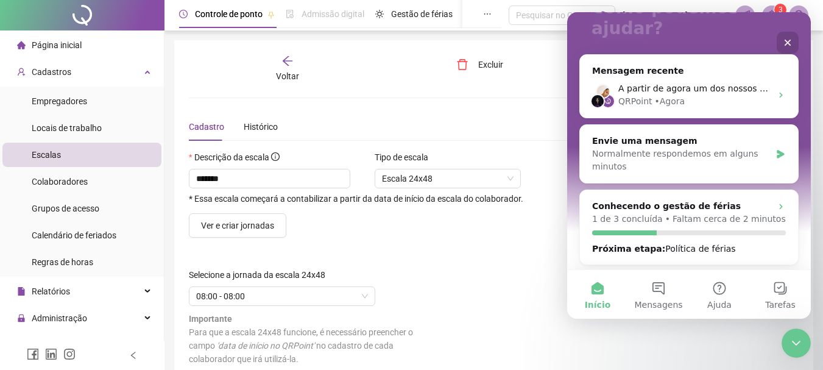
click at [774, 5] on span at bounding box center [771, 14] width 19 height 19
click at [773, 7] on span at bounding box center [771, 14] width 19 height 19
click at [800, 347] on icon "Encerramento do Messenger da Intercom" at bounding box center [794, 341] width 15 height 15
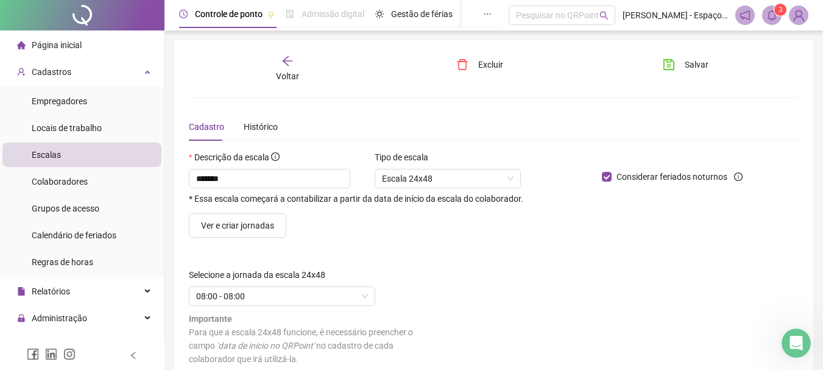
click at [770, 19] on icon "bell" at bounding box center [772, 15] width 9 height 11
click at [766, 18] on icon "bell" at bounding box center [771, 15] width 11 height 11
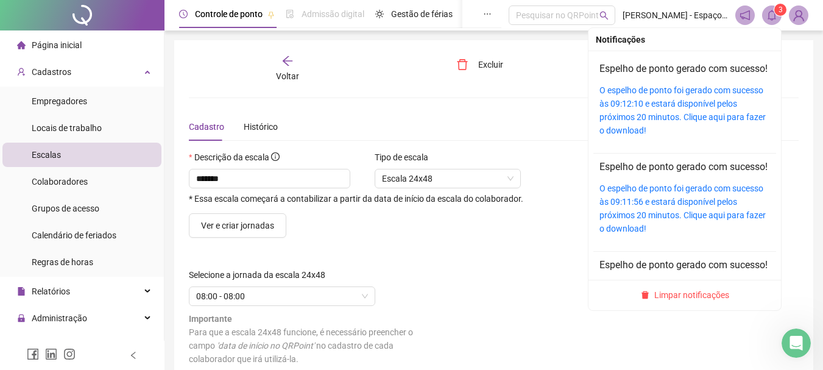
click at [681, 124] on div "O espelho de ponto foi gerado com sucesso às 09:12:10 e estará disponível pelos…" at bounding box center [684, 110] width 171 height 54
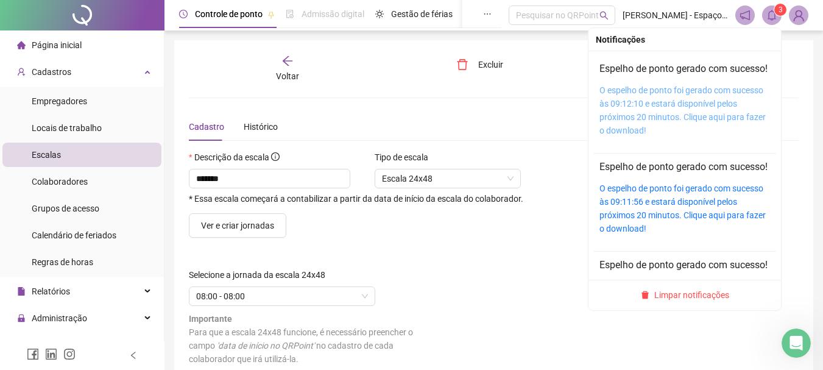
click at [690, 108] on link "O espelho de ponto foi gerado com sucesso às 09:12:10 e estará disponível pelos…" at bounding box center [682, 110] width 166 height 50
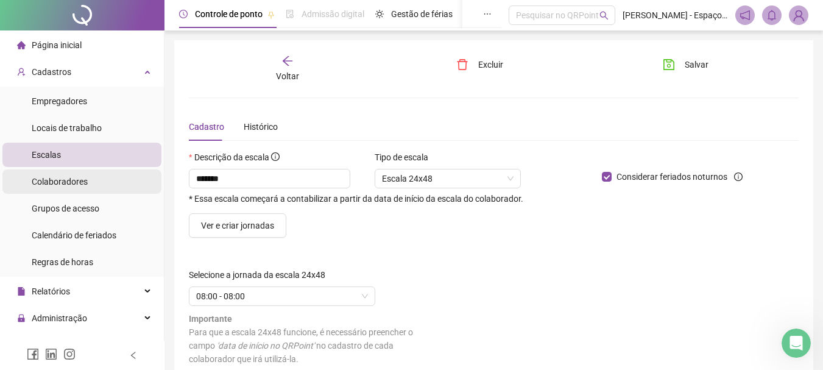
click at [70, 183] on span "Colaboradores" at bounding box center [60, 182] width 56 height 10
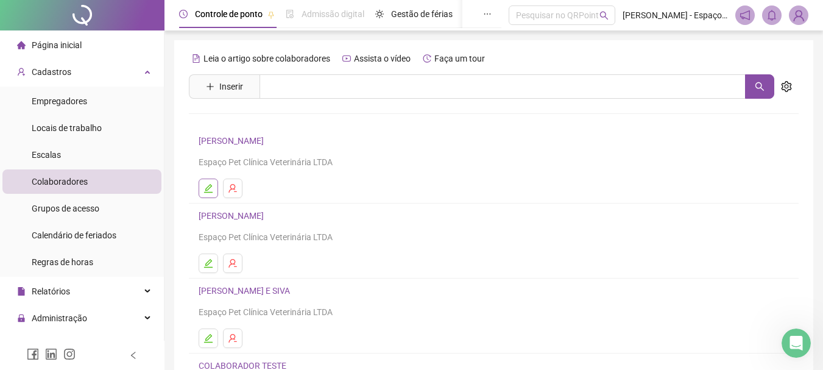
click at [205, 192] on icon "edit" at bounding box center [208, 188] width 9 height 9
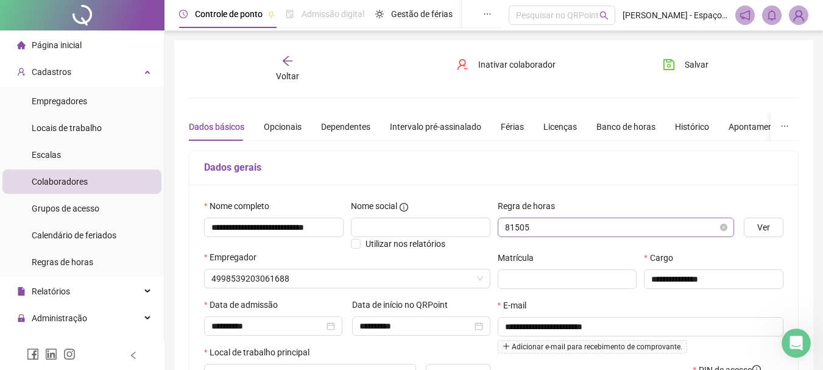
type input "*******"
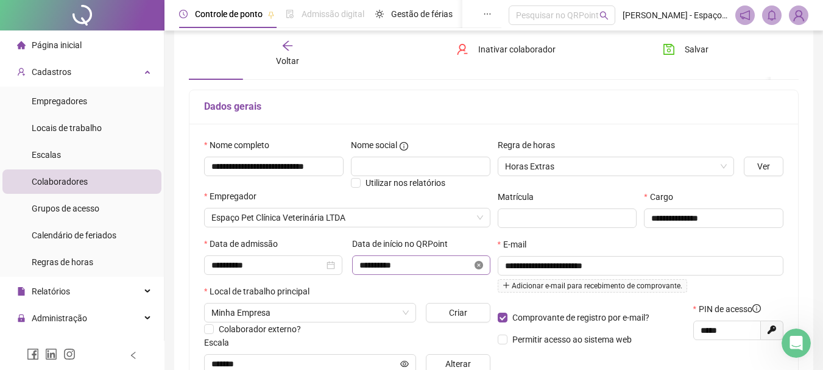
click at [482, 265] on icon "close-circle" at bounding box center [479, 265] width 9 height 9
click at [482, 265] on div "**********" at bounding box center [421, 264] width 124 height 13
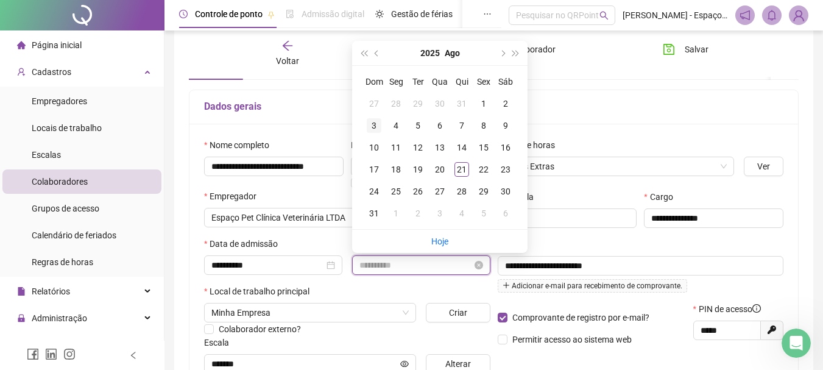
type input "**********"
click at [378, 122] on div "3" at bounding box center [374, 125] width 15 height 15
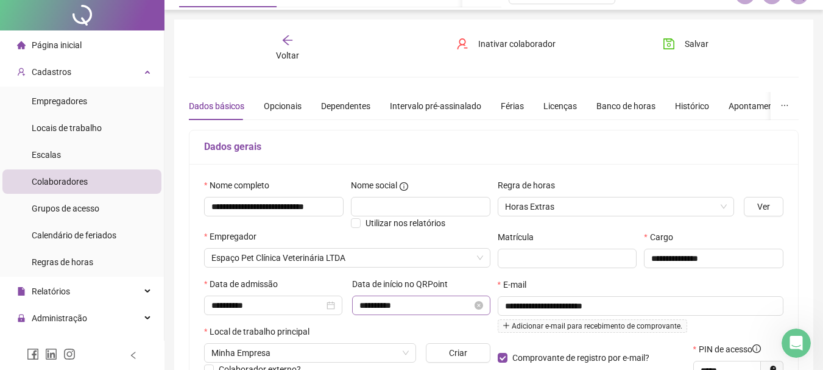
scroll to position [0, 0]
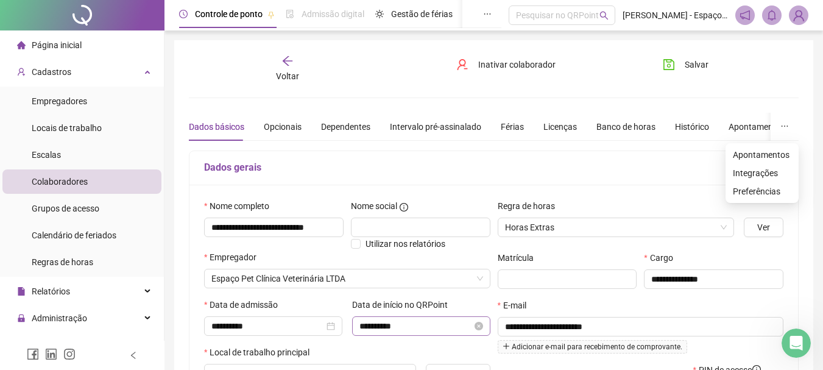
click at [782, 129] on icon "ellipsis" at bounding box center [784, 126] width 9 height 9
click at [695, 71] on span "Salvar" at bounding box center [697, 64] width 24 height 13
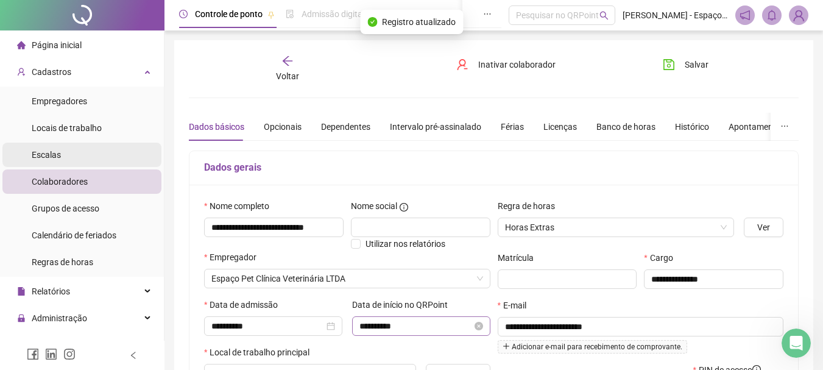
click at [31, 157] on li "Escalas" at bounding box center [81, 155] width 159 height 24
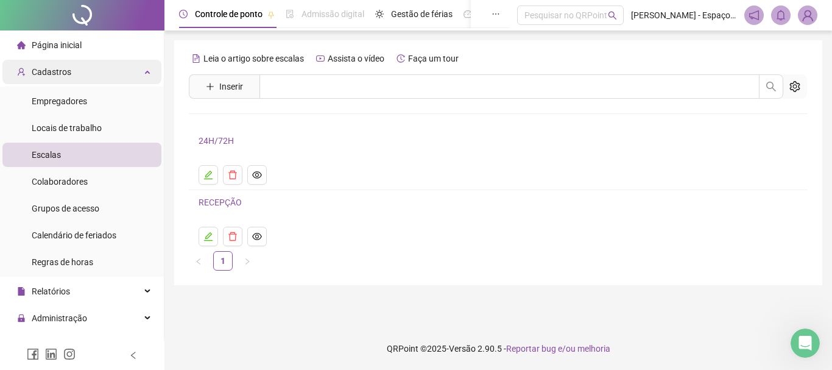
click at [60, 69] on span "Cadastros" at bounding box center [52, 72] width 40 height 10
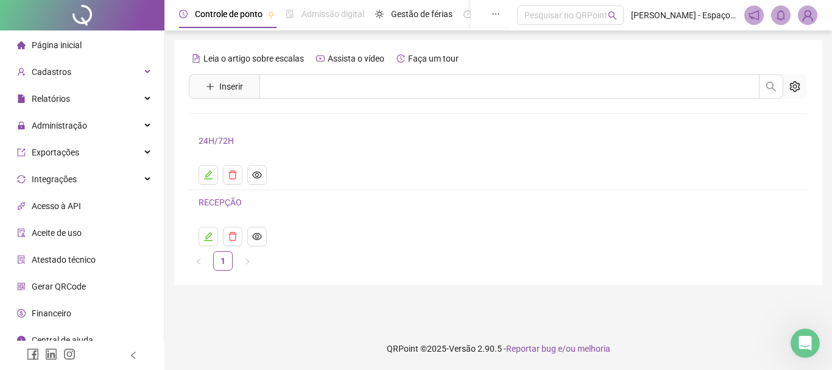
click at [62, 41] on span "Página inicial" at bounding box center [57, 45] width 50 height 10
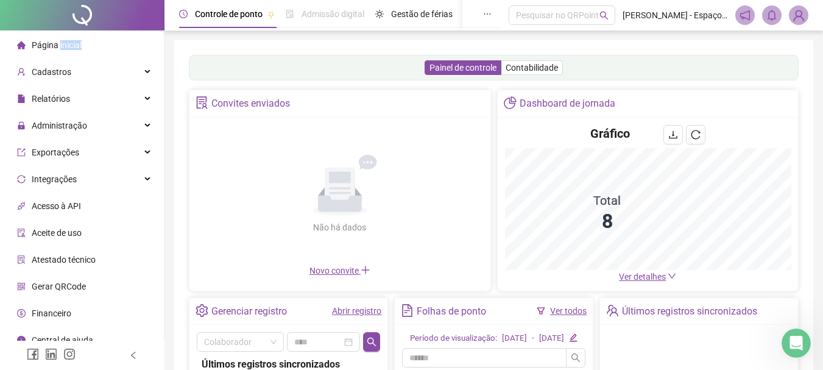
scroll to position [122, 0]
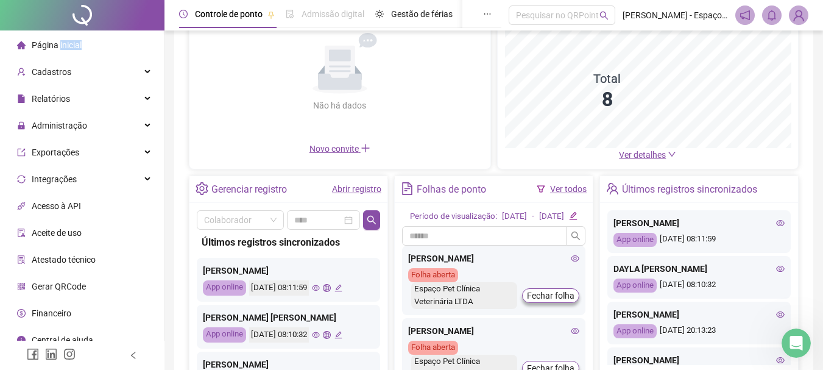
click at [574, 191] on link "Ver todos" at bounding box center [568, 189] width 37 height 10
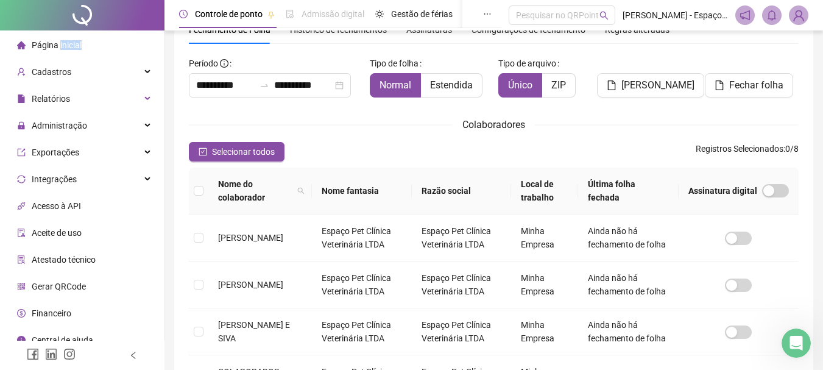
scroll to position [65, 0]
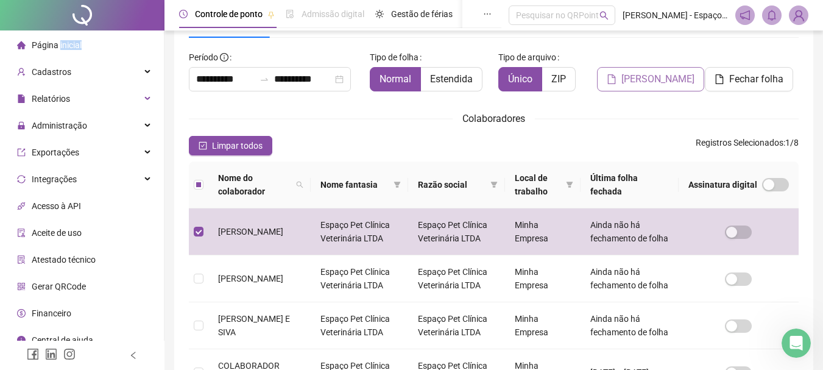
click at [643, 71] on button "[PERSON_NAME]" at bounding box center [650, 79] width 107 height 24
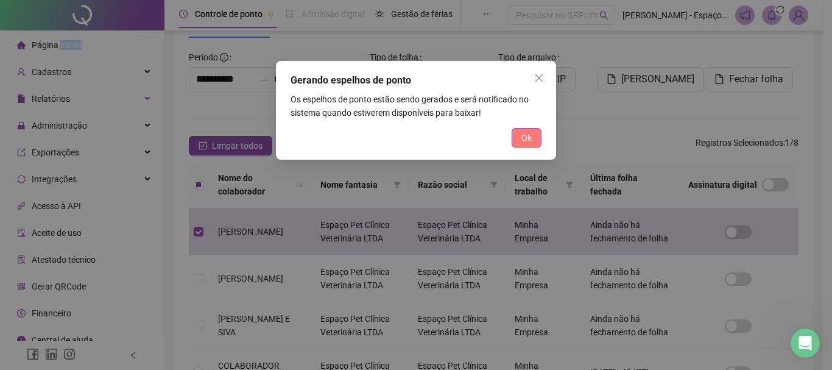
click at [531, 138] on span "Ok" at bounding box center [526, 137] width 10 height 13
click at [531, 138] on div "Gerando espelhos de ponto Os espelhos de ponto estão sendo gerados e será notif…" at bounding box center [416, 185] width 832 height 370
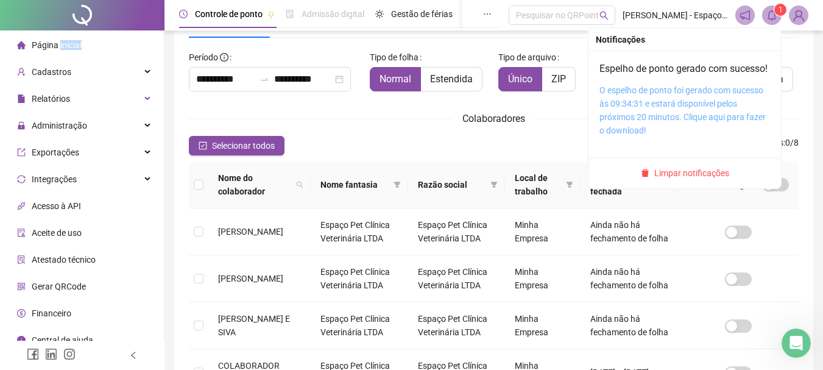
click at [655, 118] on link "O espelho de ponto foi gerado com sucesso às 09:34:31 e estará disponível pelos…" at bounding box center [682, 110] width 166 height 50
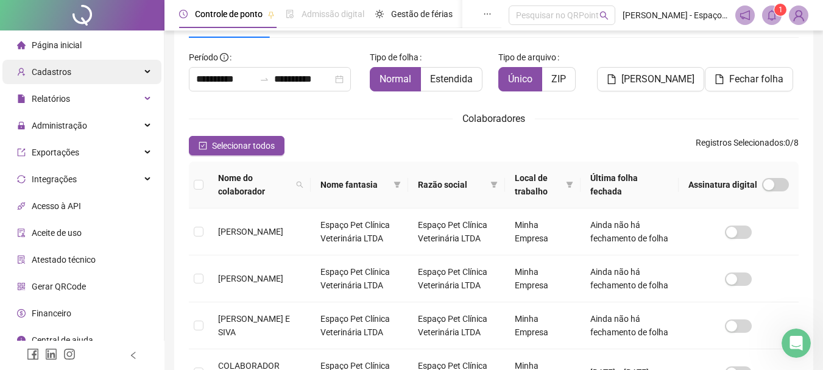
click at [51, 68] on span "Cadastros" at bounding box center [52, 72] width 40 height 10
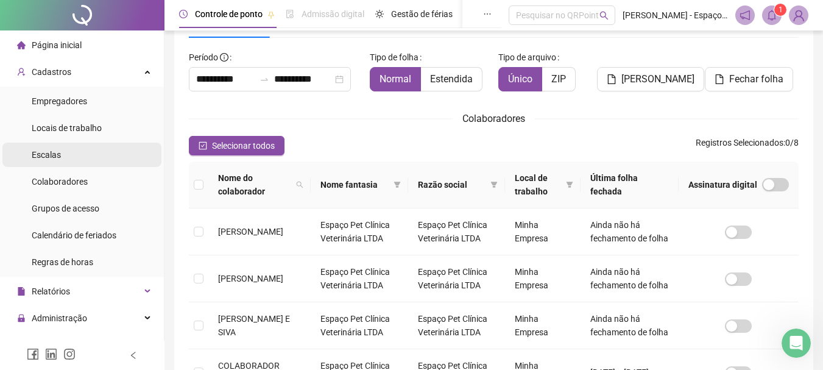
click at [55, 161] on div "Escalas" at bounding box center [46, 155] width 29 height 24
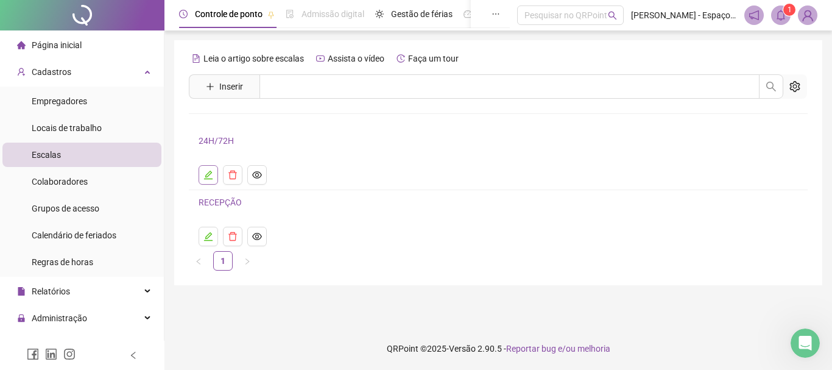
click at [216, 177] on button "button" at bounding box center [208, 174] width 19 height 19
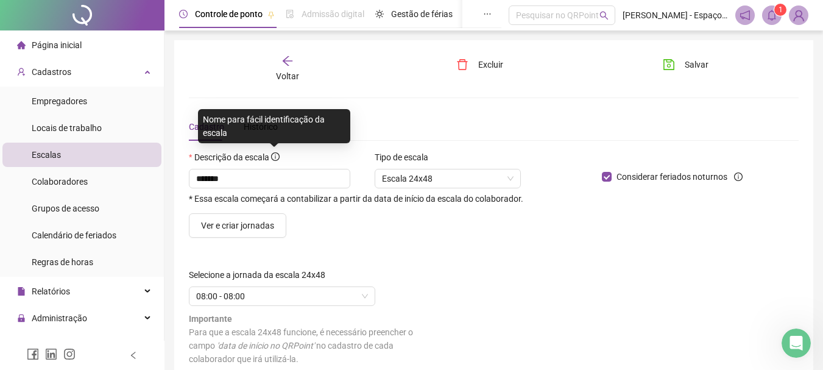
click at [261, 120] on div "Nome para fácil identificação da escala" at bounding box center [274, 126] width 152 height 34
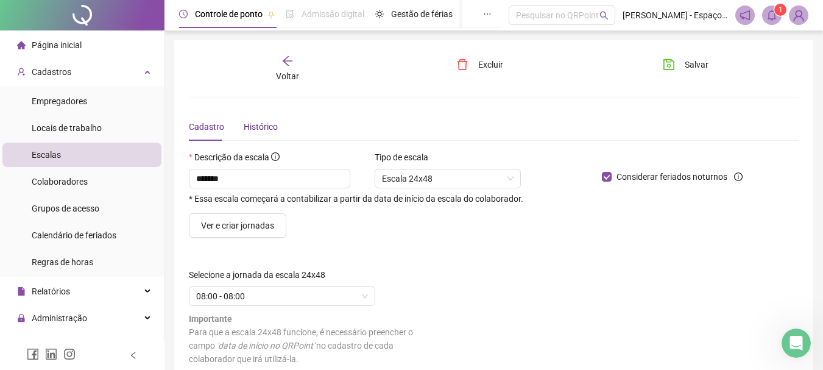
click at [267, 127] on div "Histórico" at bounding box center [261, 126] width 34 height 13
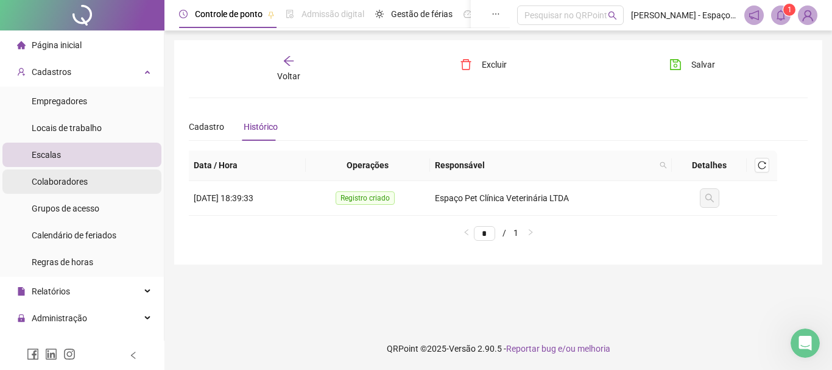
click at [41, 181] on span "Colaboradores" at bounding box center [60, 182] width 56 height 10
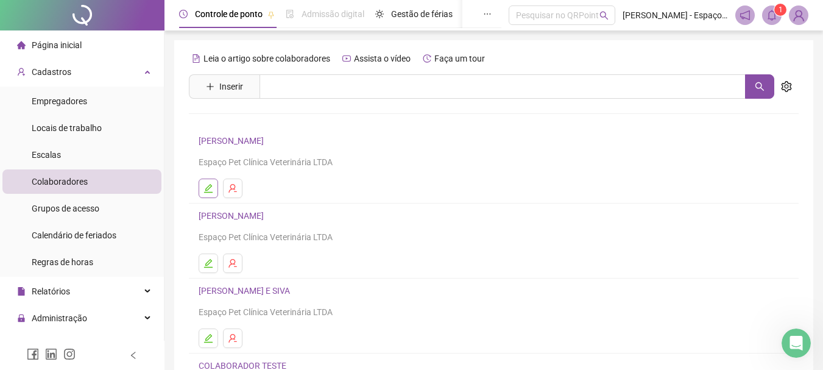
click at [199, 190] on li "[PERSON_NAME] Pet Clínica Veterinária LTDA" at bounding box center [494, 166] width 610 height 75
click at [209, 187] on icon "edit" at bounding box center [208, 188] width 10 height 10
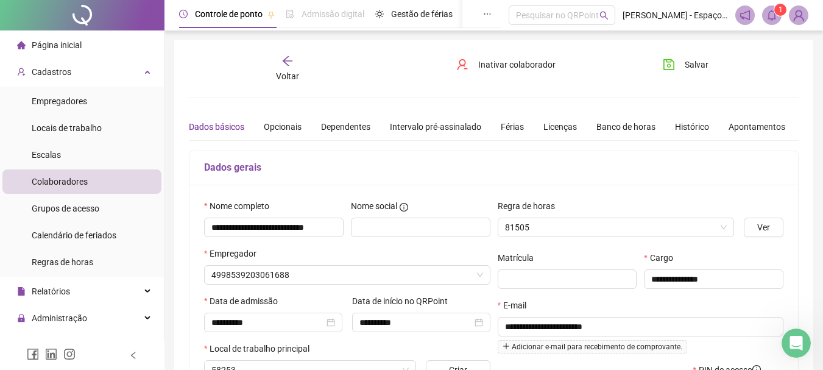
type input "**********"
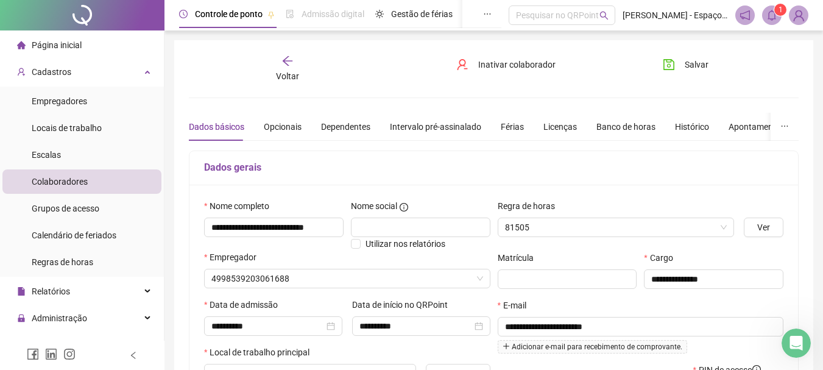
type input "*******"
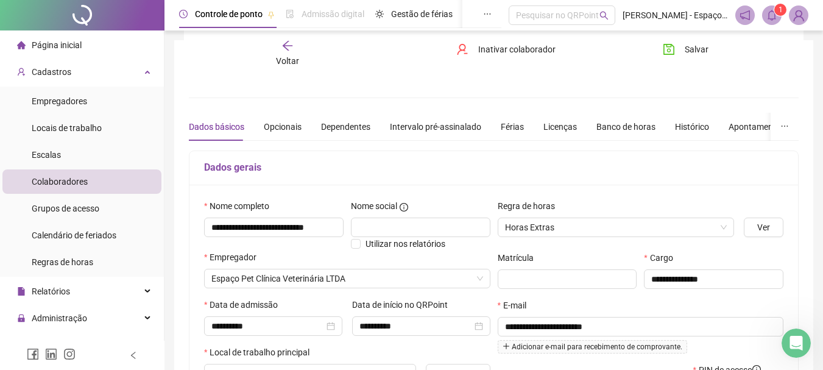
scroll to position [183, 0]
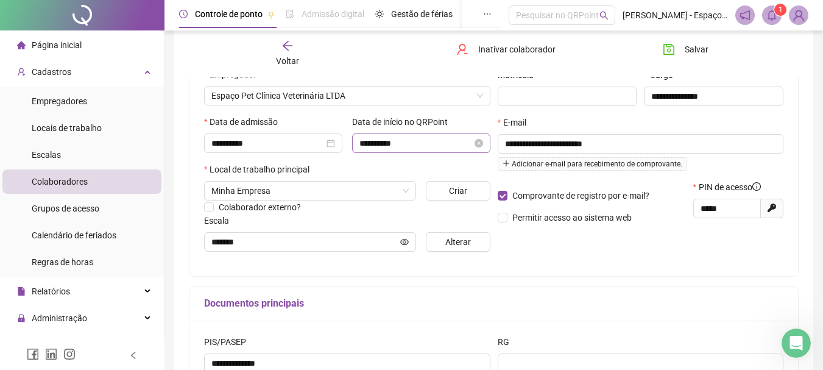
click at [479, 151] on div "**********" at bounding box center [421, 142] width 138 height 19
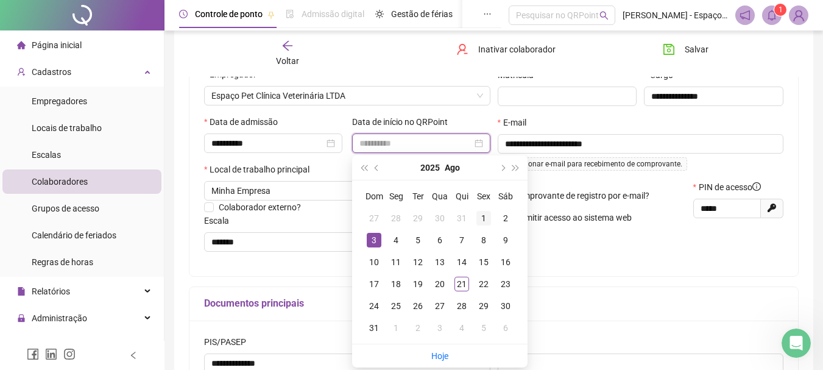
type input "**********"
click at [485, 222] on div "1" at bounding box center [483, 218] width 15 height 15
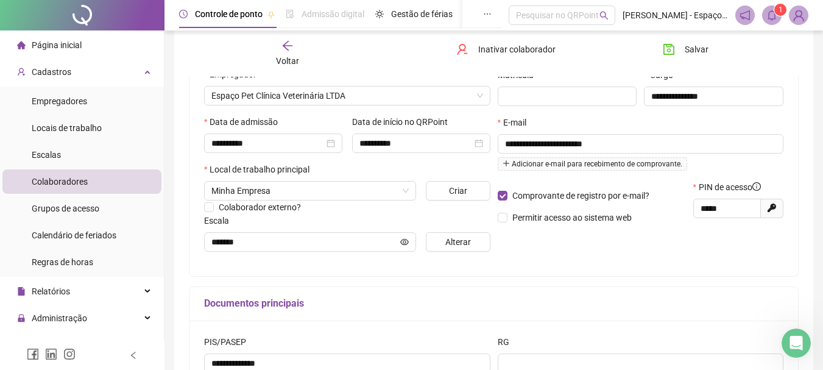
click at [576, 273] on div "**********" at bounding box center [493, 139] width 609 height 274
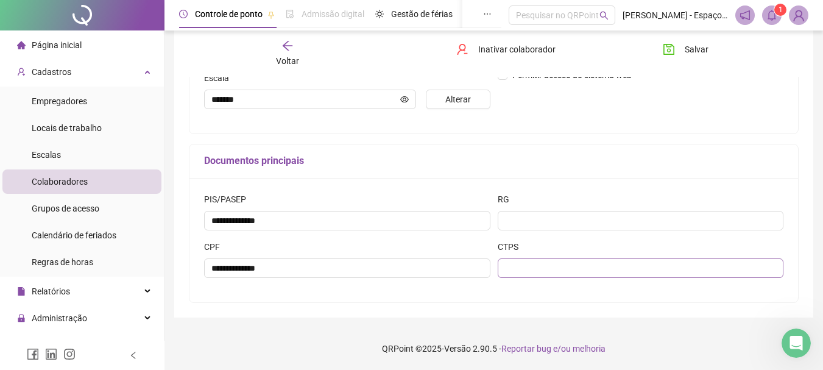
scroll to position [264, 0]
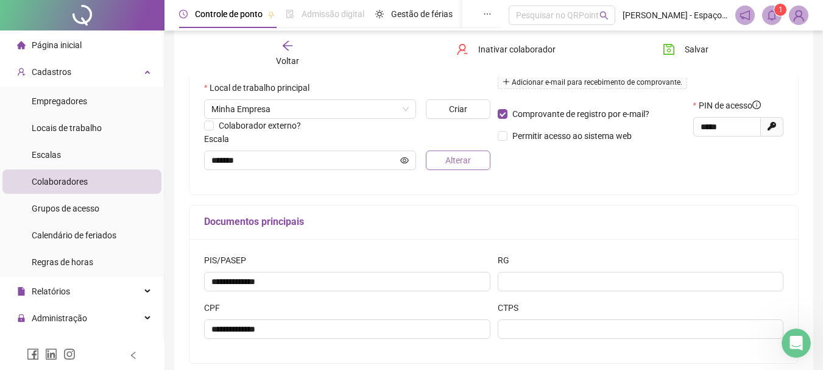
click at [464, 159] on span "Alterar" at bounding box center [458, 160] width 26 height 13
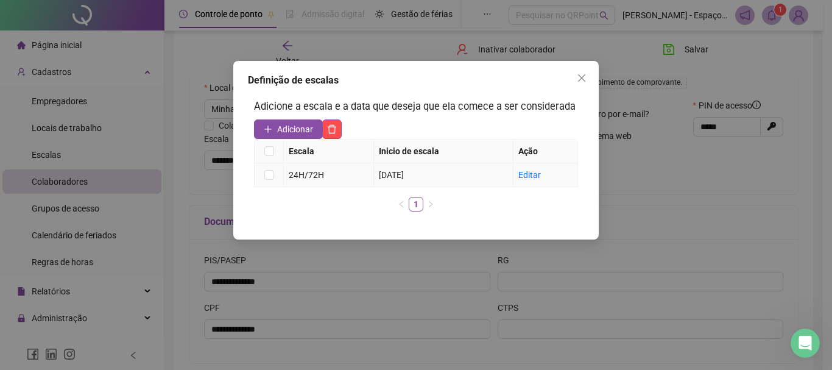
click at [422, 177] on td "[DATE]" at bounding box center [443, 175] width 139 height 24
click at [530, 172] on link "Editar" at bounding box center [529, 175] width 23 height 10
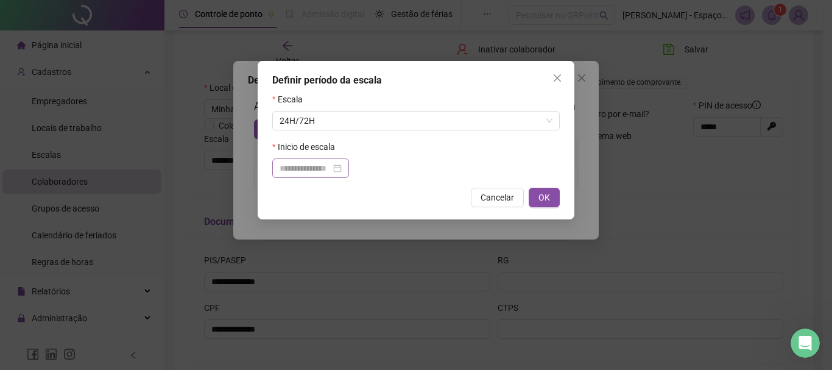
click at [342, 166] on div at bounding box center [311, 167] width 62 height 13
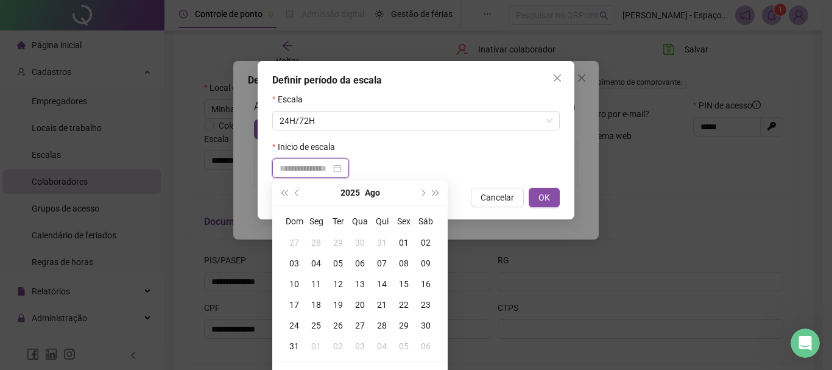
type input "**********"
click at [292, 264] on div "03" at bounding box center [294, 262] width 22 height 13
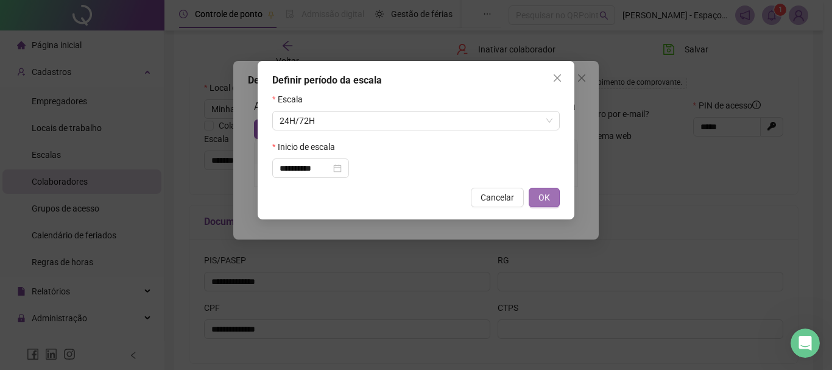
click at [549, 197] on span "OK" at bounding box center [544, 197] width 12 height 13
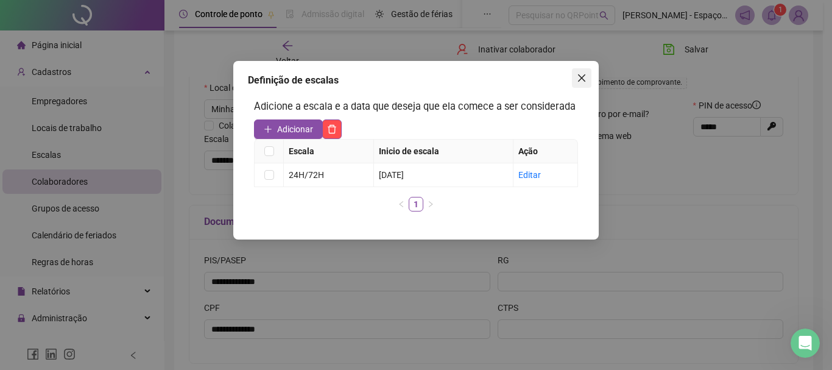
click at [581, 77] on icon "close" at bounding box center [581, 77] width 7 height 7
click at [581, 77] on div "Definição de escalas Adicione a escala e a data que deseja que ela comece a ser…" at bounding box center [416, 185] width 832 height 370
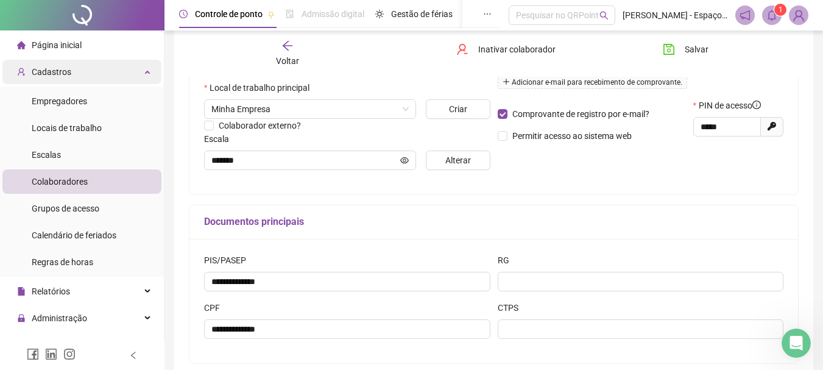
click at [52, 70] on span "Cadastros" at bounding box center [52, 72] width 40 height 10
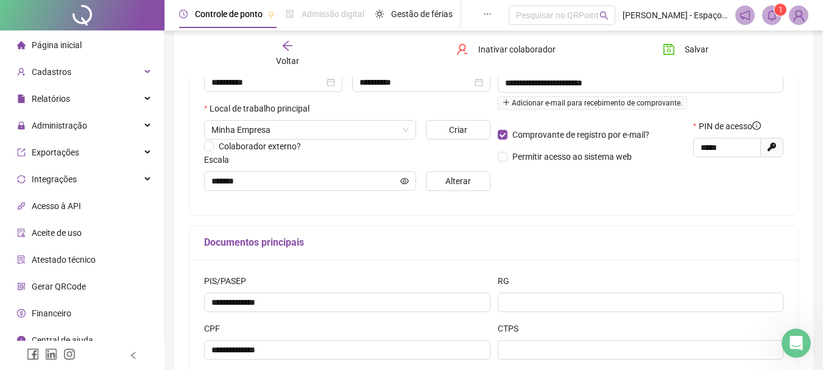
scroll to position [0, 0]
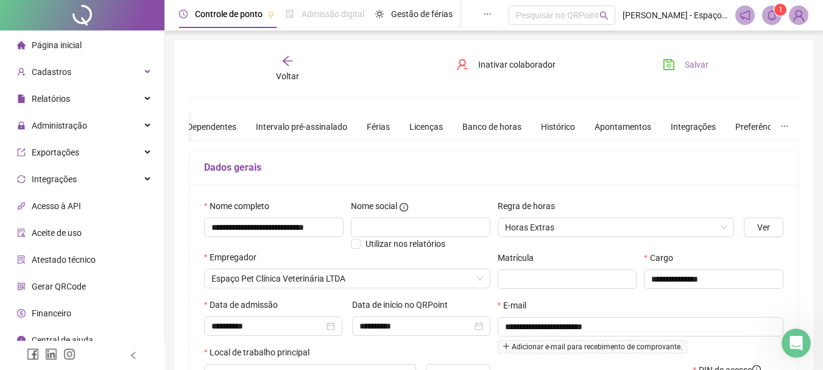
click at [688, 59] on span "Salvar" at bounding box center [697, 64] width 24 height 13
click at [63, 38] on div "Página inicial" at bounding box center [49, 45] width 65 height 24
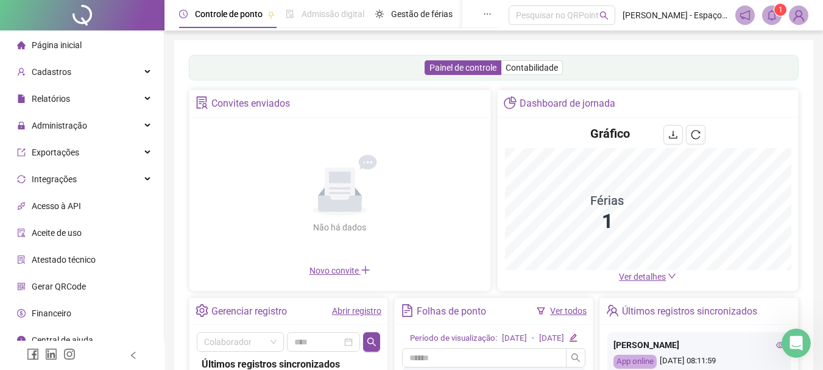
scroll to position [183, 0]
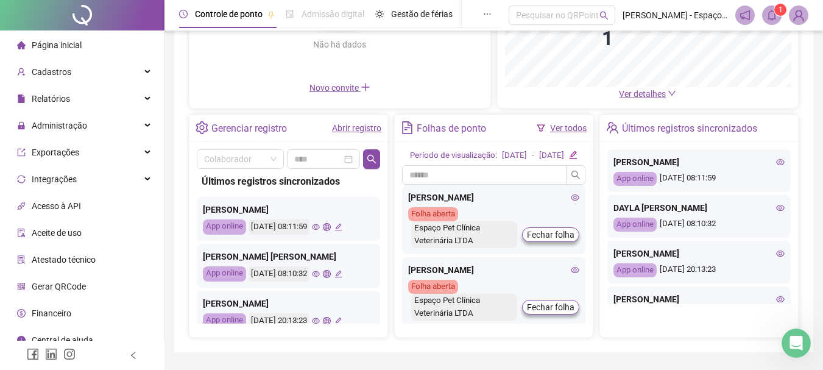
click at [471, 204] on div "[PERSON_NAME]" at bounding box center [493, 197] width 171 height 13
click at [571, 130] on link "Ver todos" at bounding box center [568, 128] width 37 height 10
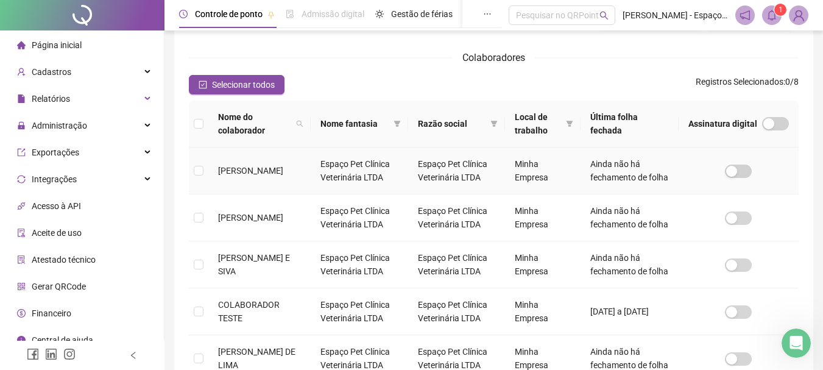
scroll to position [65, 0]
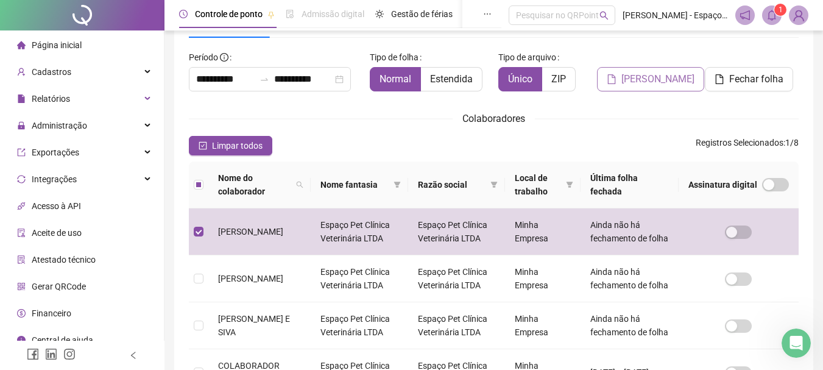
click at [646, 85] on span "[PERSON_NAME]" at bounding box center [657, 79] width 73 height 15
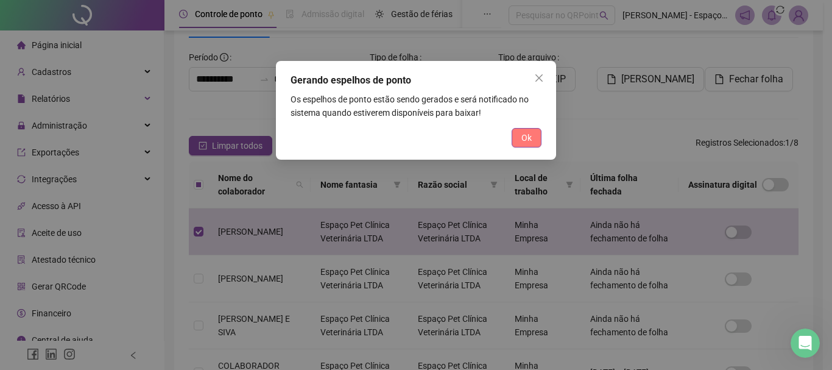
click at [529, 144] on button "Ok" at bounding box center [527, 137] width 30 height 19
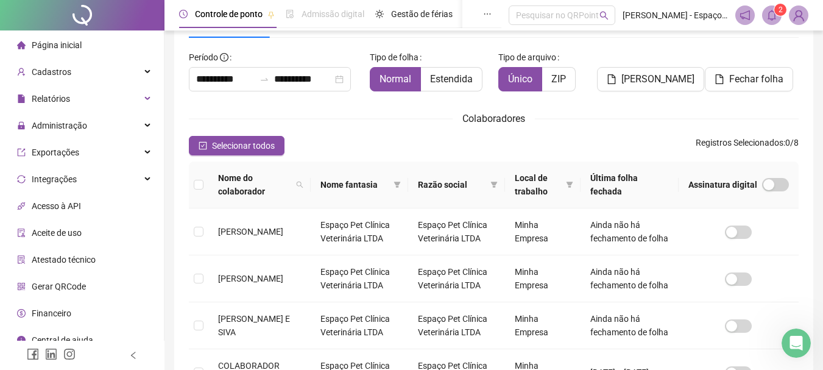
click at [769, 15] on icon "bell" at bounding box center [771, 15] width 11 height 11
click at [773, 21] on span at bounding box center [771, 14] width 19 height 19
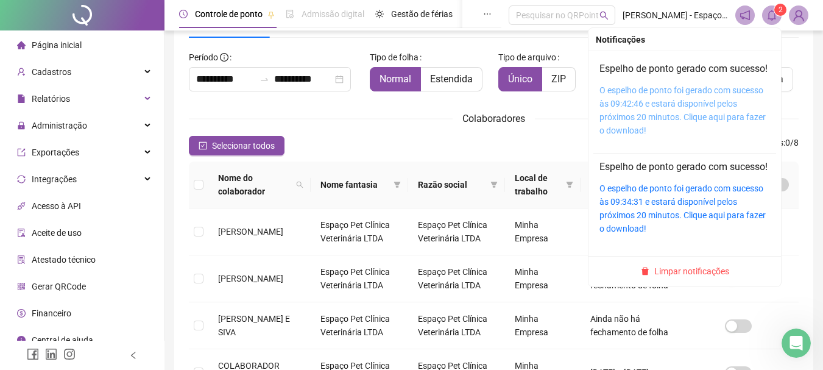
click at [649, 120] on link "O espelho de ponto foi gerado com sucesso às 09:42:46 e estará disponível pelos…" at bounding box center [682, 110] width 166 height 50
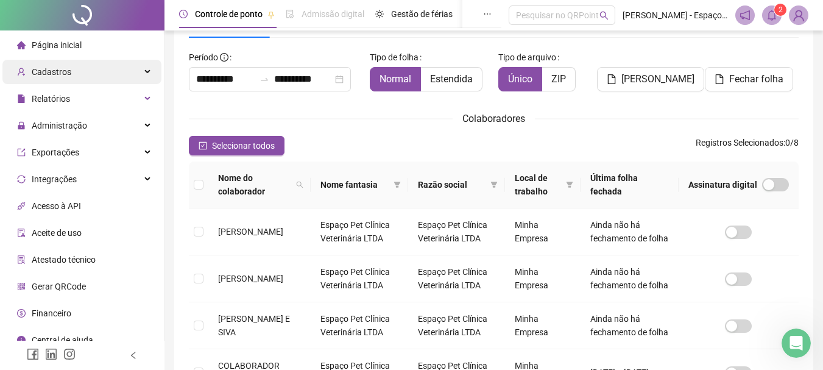
click at [77, 65] on div "Cadastros" at bounding box center [81, 72] width 159 height 24
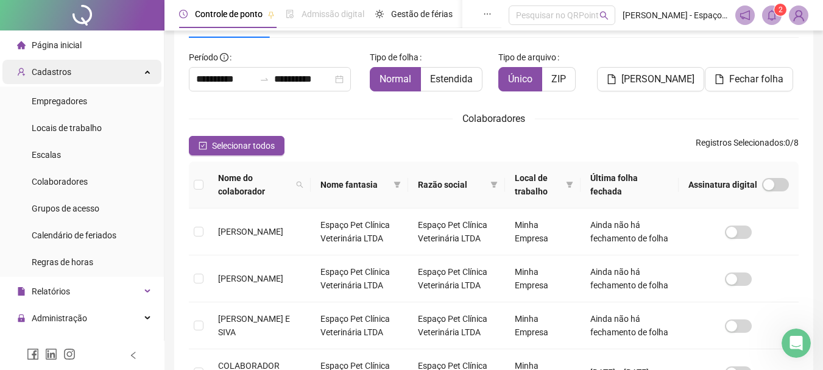
click at [79, 71] on div "Cadastros" at bounding box center [81, 72] width 159 height 24
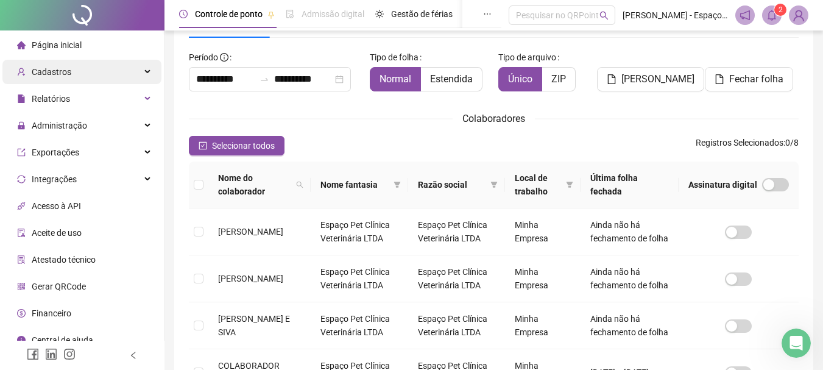
click at [117, 71] on div "Cadastros" at bounding box center [81, 72] width 159 height 24
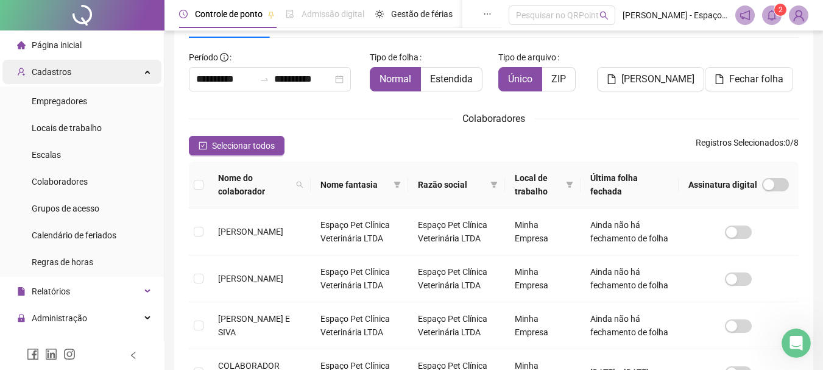
click at [88, 71] on div "Cadastros" at bounding box center [81, 72] width 159 height 24
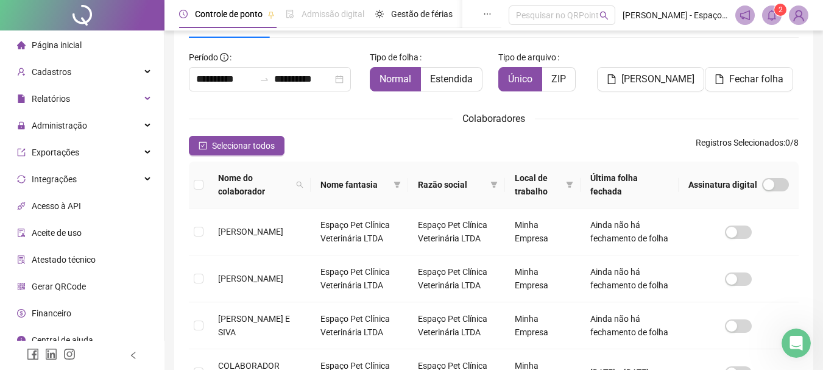
scroll to position [0, 0]
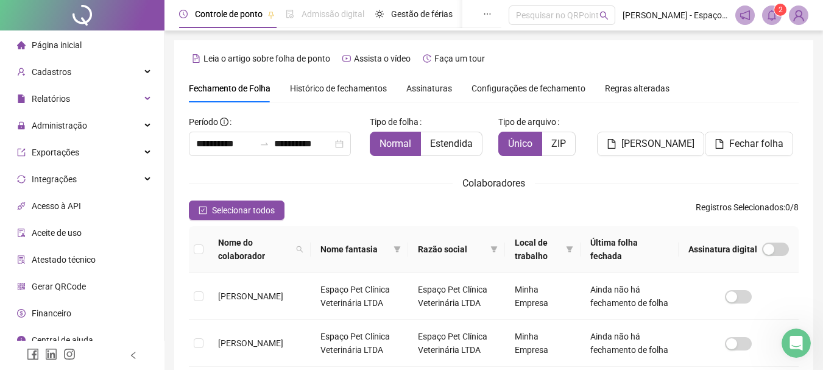
click at [45, 41] on span "Página inicial" at bounding box center [57, 45] width 50 height 10
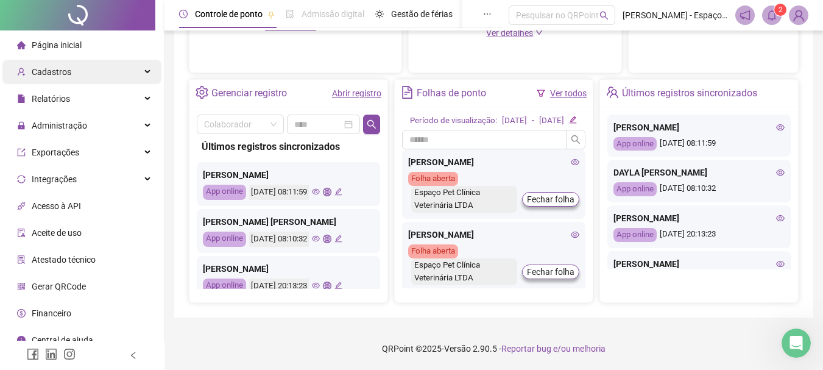
click at [74, 74] on div "Cadastros" at bounding box center [81, 72] width 159 height 24
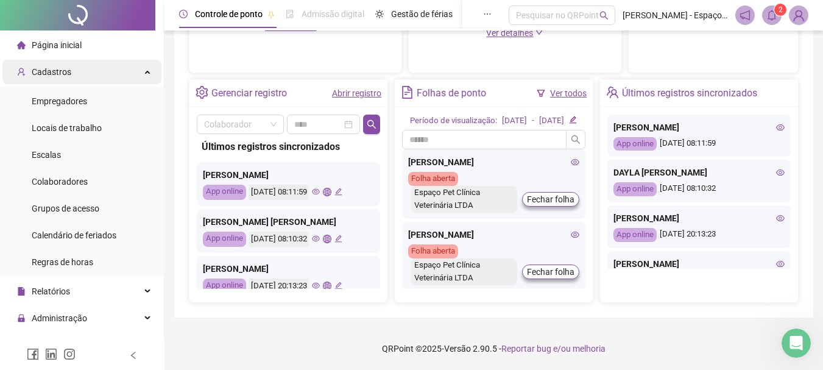
click at [76, 72] on div "Cadastros" at bounding box center [81, 72] width 159 height 24
click at [58, 43] on span "Página inicial" at bounding box center [57, 45] width 50 height 10
click at [64, 41] on span "Página inicial" at bounding box center [57, 45] width 50 height 10
click at [34, 74] on span "Cadastros" at bounding box center [52, 72] width 40 height 10
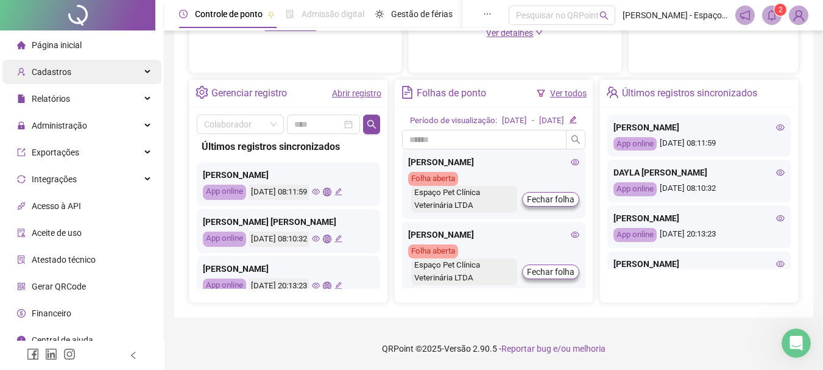
click at [137, 72] on div "Cadastros" at bounding box center [81, 72] width 159 height 24
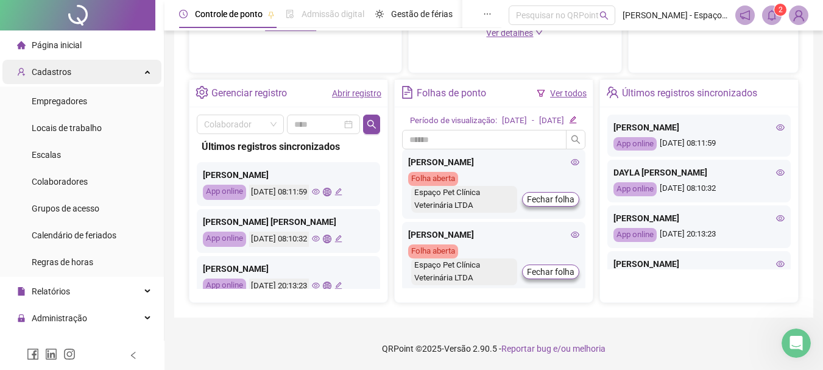
click at [146, 71] on icon at bounding box center [149, 71] width 6 height 0
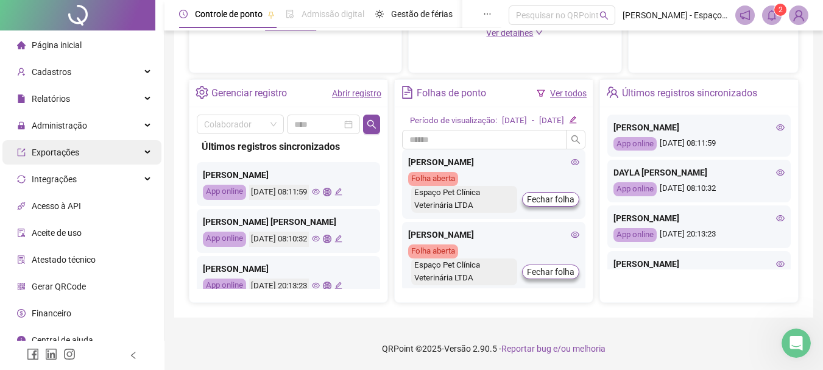
scroll to position [12, 0]
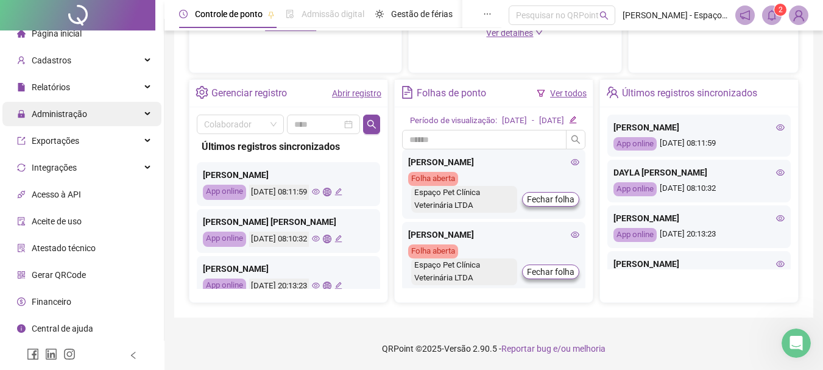
click at [118, 115] on div "Administração" at bounding box center [81, 114] width 159 height 24
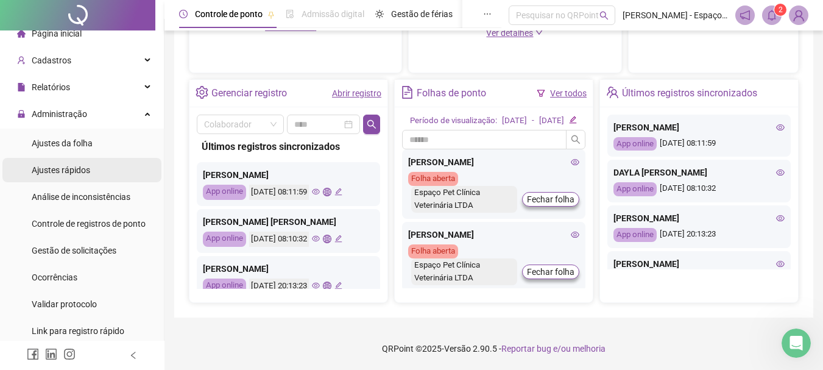
click at [75, 168] on span "Ajustes rápidos" at bounding box center [61, 170] width 58 height 10
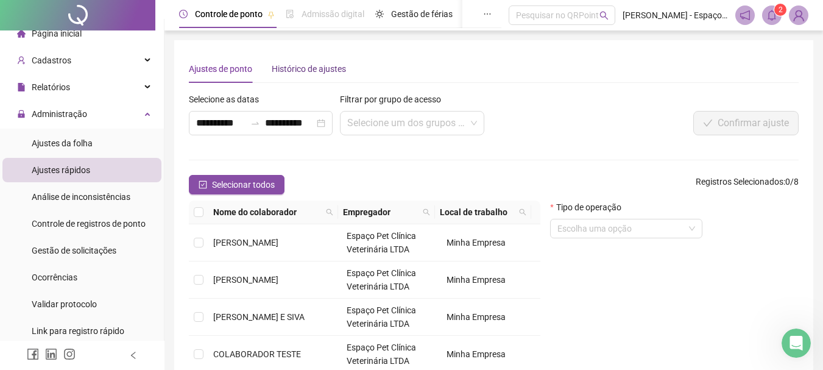
click at [305, 72] on div "Histórico de ajustes" at bounding box center [309, 68] width 74 height 13
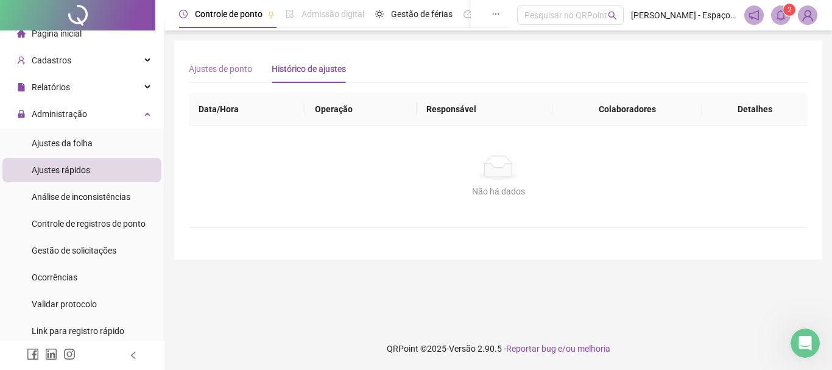
click at [226, 60] on div "Ajustes de ponto" at bounding box center [220, 69] width 63 height 28
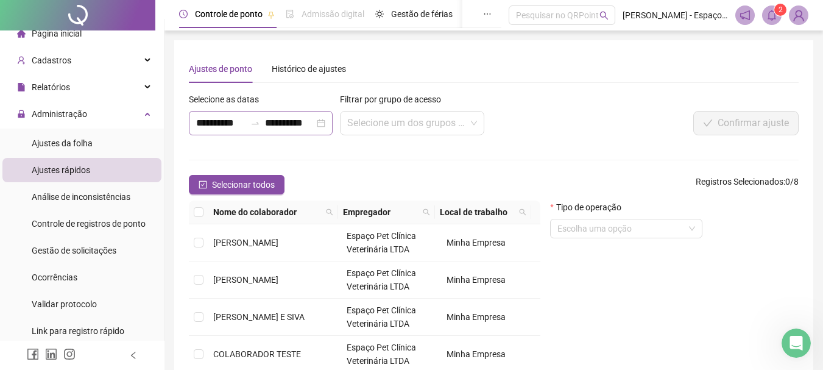
click at [320, 122] on div "**********" at bounding box center [261, 123] width 144 height 24
type input "**********"
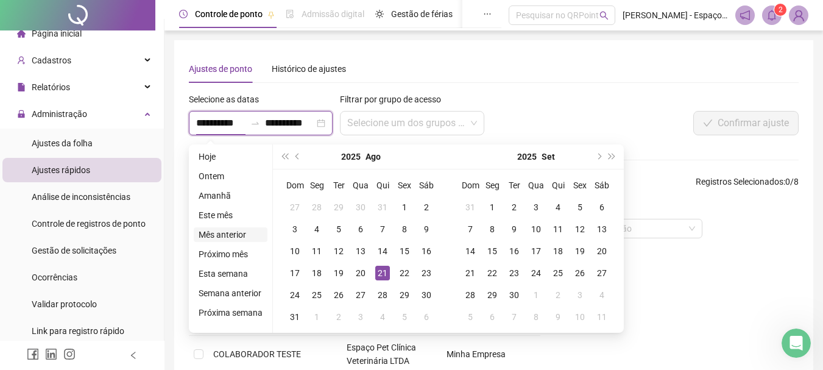
type input "**********"
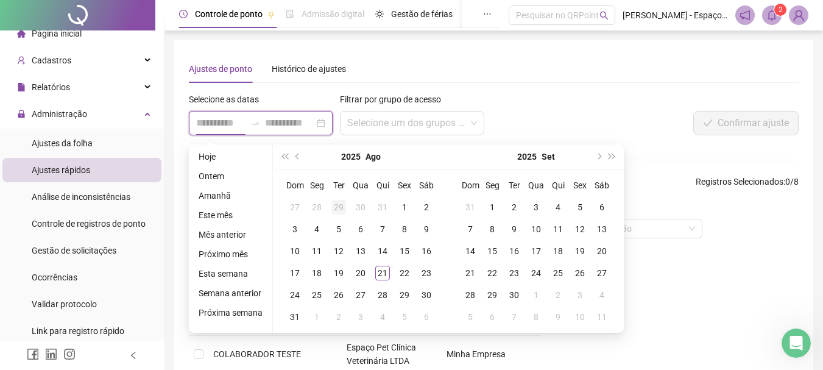
type input "**********"
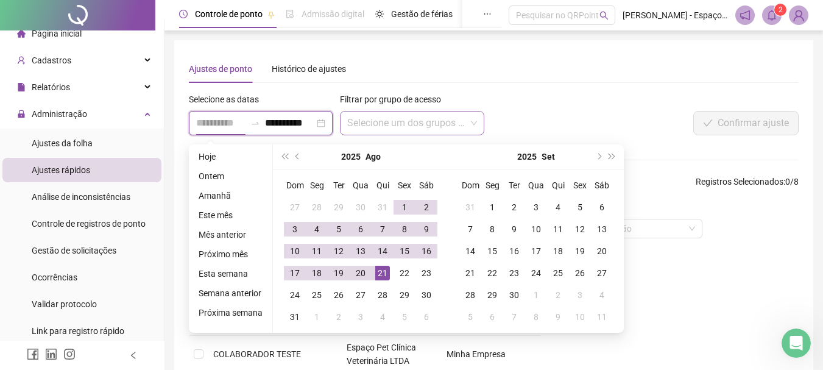
type input "**********"
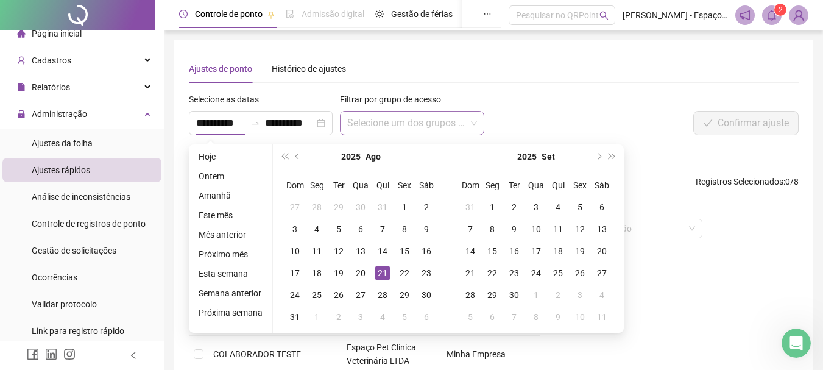
click at [456, 116] on input "search" at bounding box center [406, 122] width 118 height 23
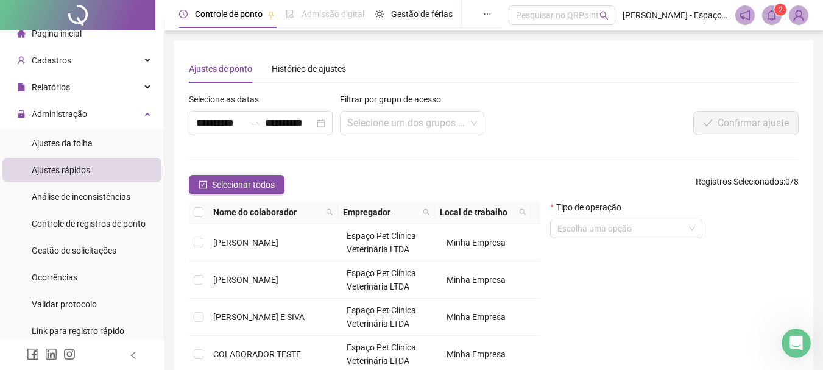
click at [545, 119] on div "Confirmar ajuste" at bounding box center [672, 123] width 254 height 24
click at [88, 258] on div "Gestão de solicitações" at bounding box center [74, 250] width 85 height 24
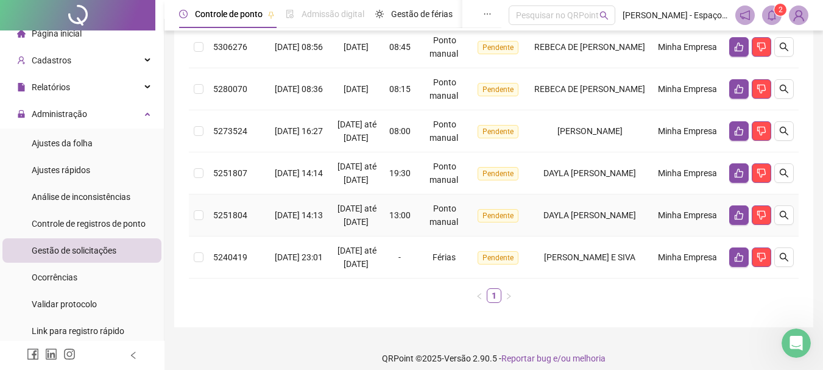
scroll to position [244, 0]
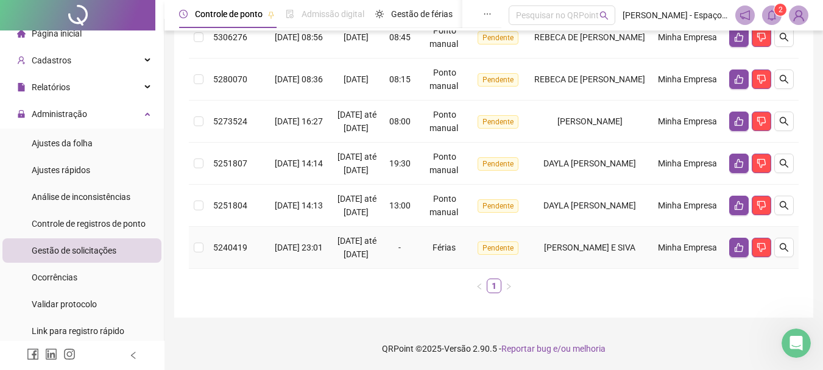
click at [347, 242] on span "[DATE] até [DATE]" at bounding box center [356, 247] width 39 height 23
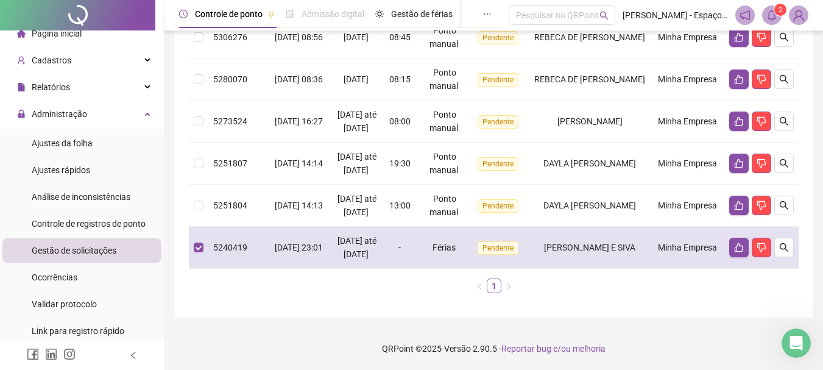
click at [347, 244] on div "[DATE] até [DATE]" at bounding box center [356, 247] width 45 height 27
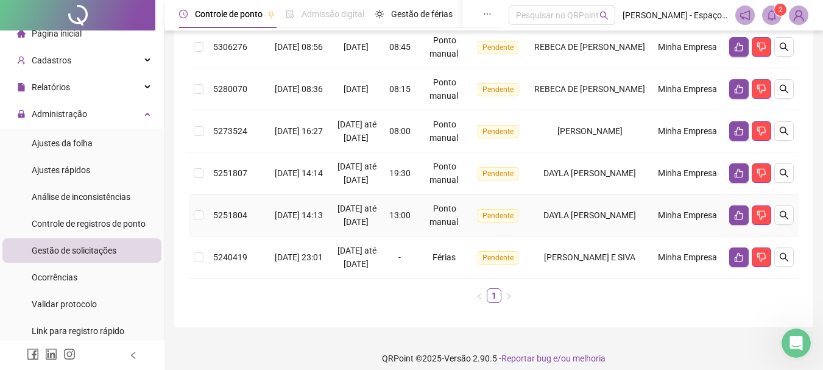
scroll to position [0, 0]
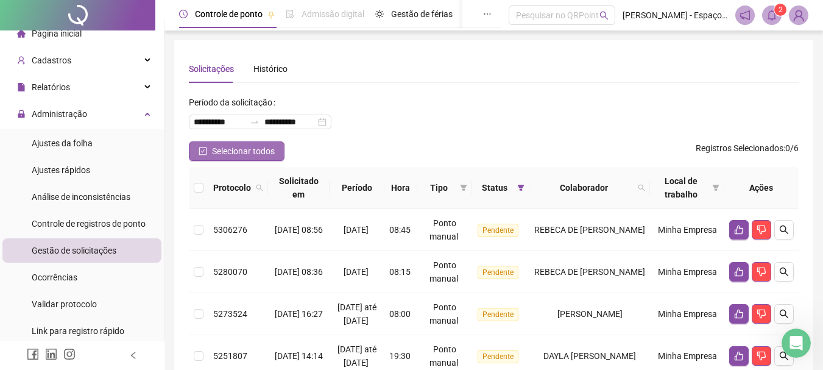
click at [214, 152] on span "Selecionar todos" at bounding box center [243, 150] width 63 height 13
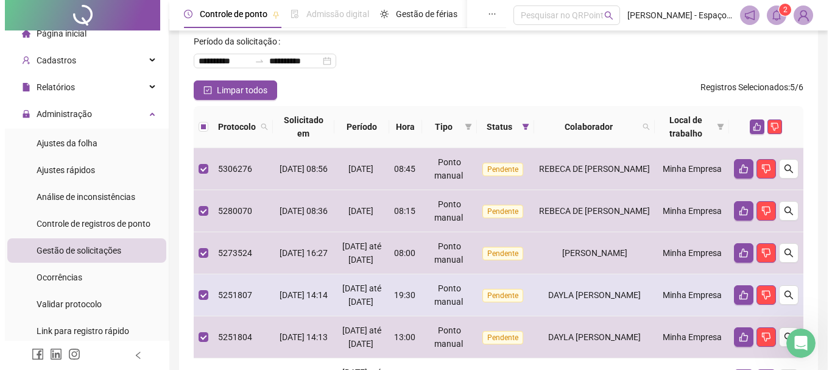
scroll to position [122, 0]
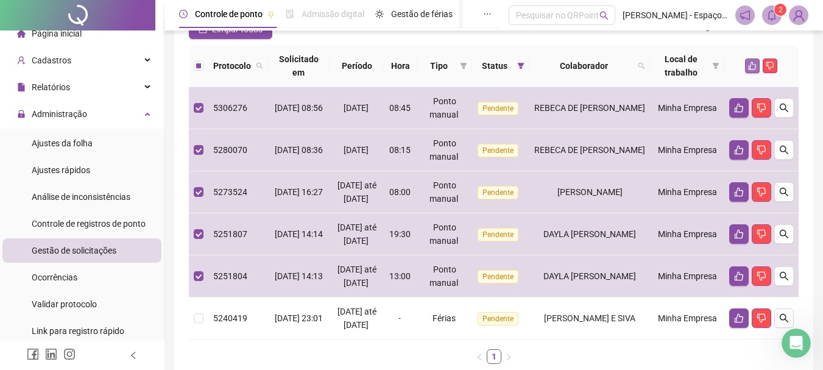
click at [750, 69] on icon "like" at bounding box center [753, 66] width 8 height 8
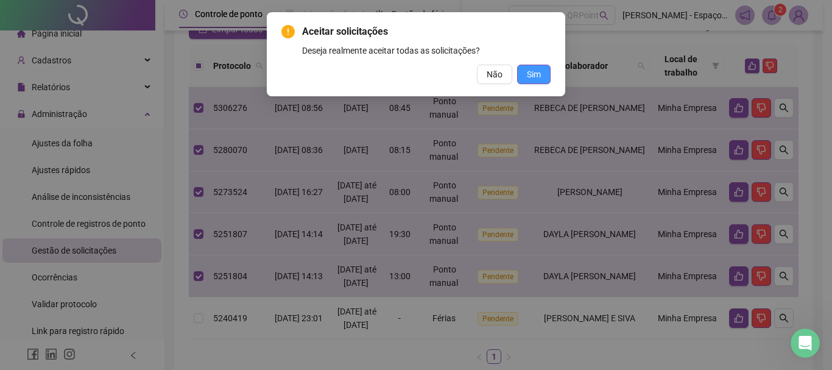
click at [533, 76] on span "Sim" at bounding box center [534, 74] width 14 height 13
click at [533, 76] on div "Aceitar solicitações Deseja realmente aceitar todas as solicitações? Não Sim" at bounding box center [416, 185] width 832 height 370
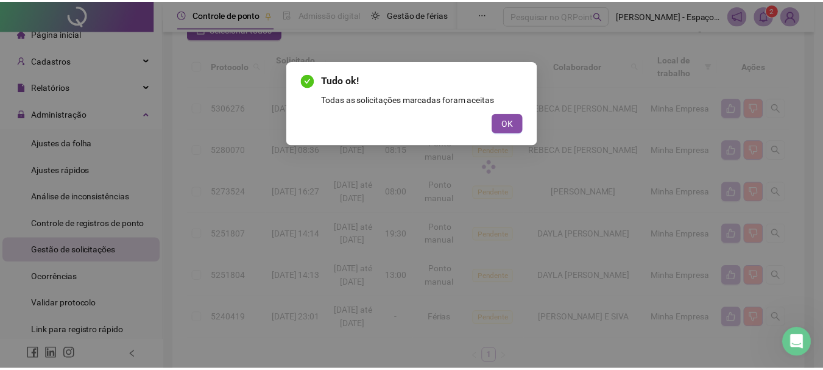
scroll to position [0, 0]
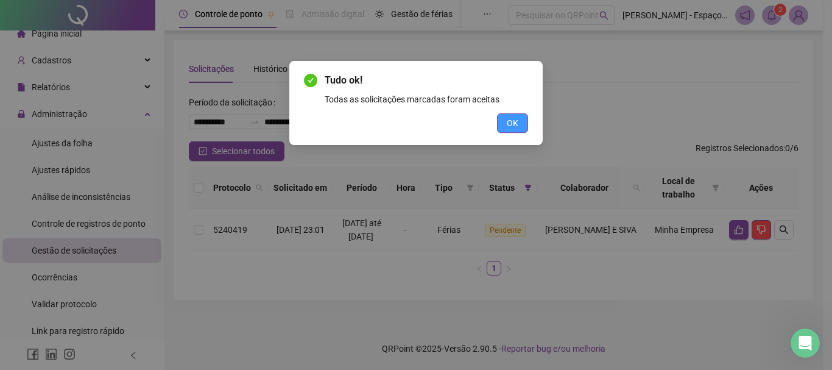
click at [518, 122] on button "OK" at bounding box center [512, 122] width 31 height 19
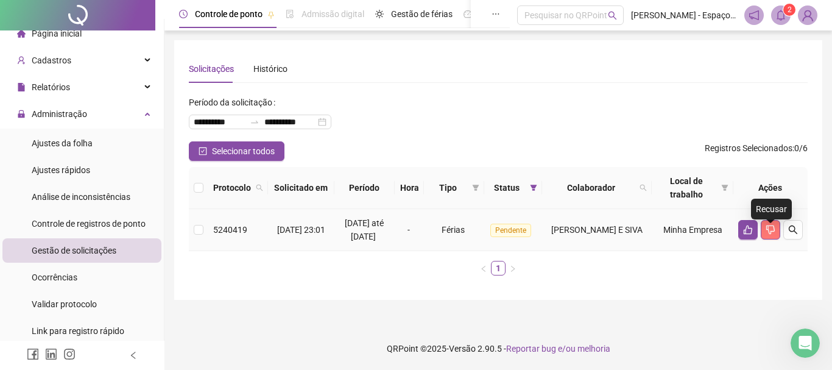
click at [771, 235] on icon "dislike" at bounding box center [771, 230] width 10 height 10
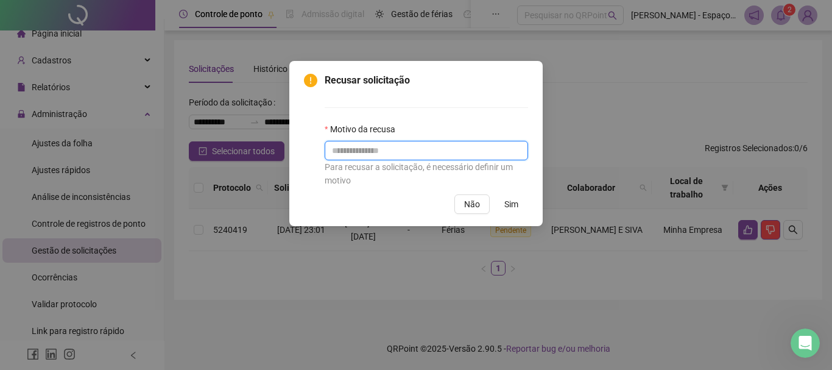
click at [383, 158] on input "text" at bounding box center [426, 150] width 203 height 19
type input "*****"
click at [498, 198] on button "Sim" at bounding box center [512, 203] width 34 height 19
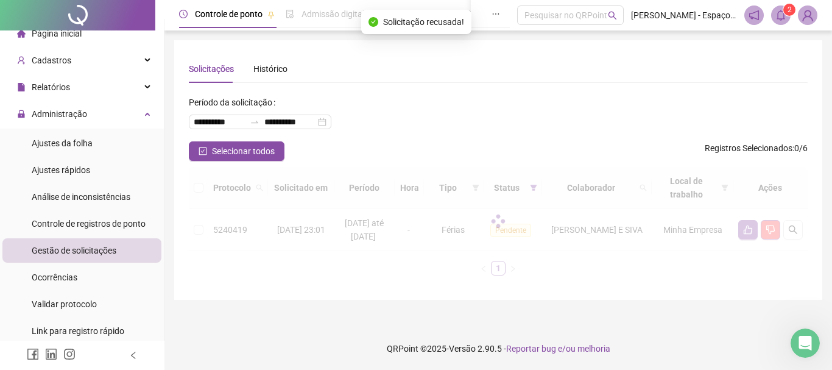
click at [519, 207] on div "Recusar solicitação Motivo da recusa ***** Para recusar a solicitação, é necess…" at bounding box center [416, 185] width 832 height 370
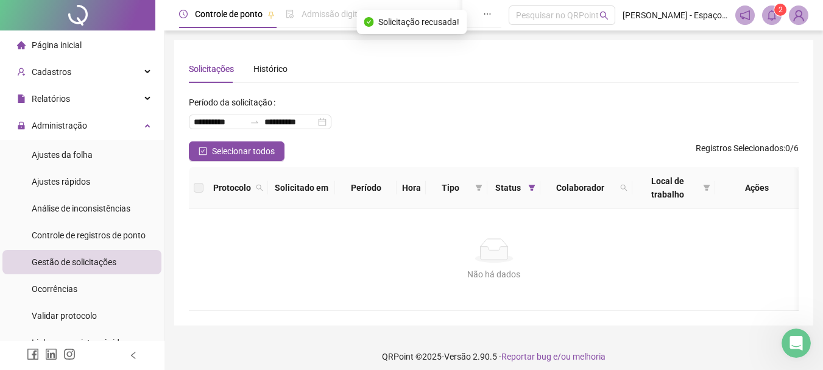
click at [70, 44] on span "Página inicial" at bounding box center [57, 45] width 50 height 10
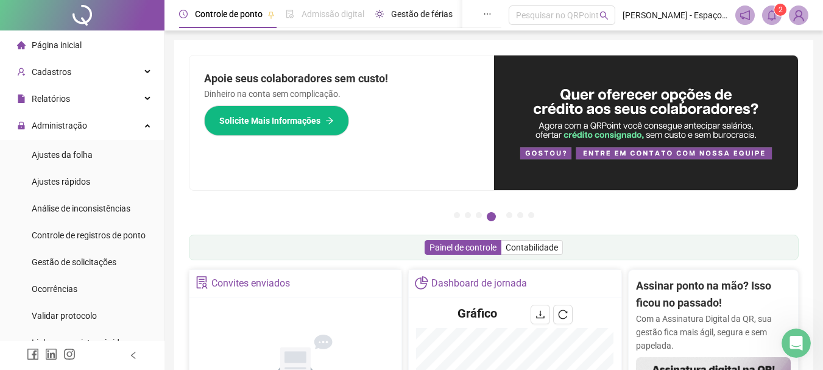
click at [429, 18] on span "Gestão de férias" at bounding box center [422, 14] width 62 height 10
